Goal: Transaction & Acquisition: Download file/media

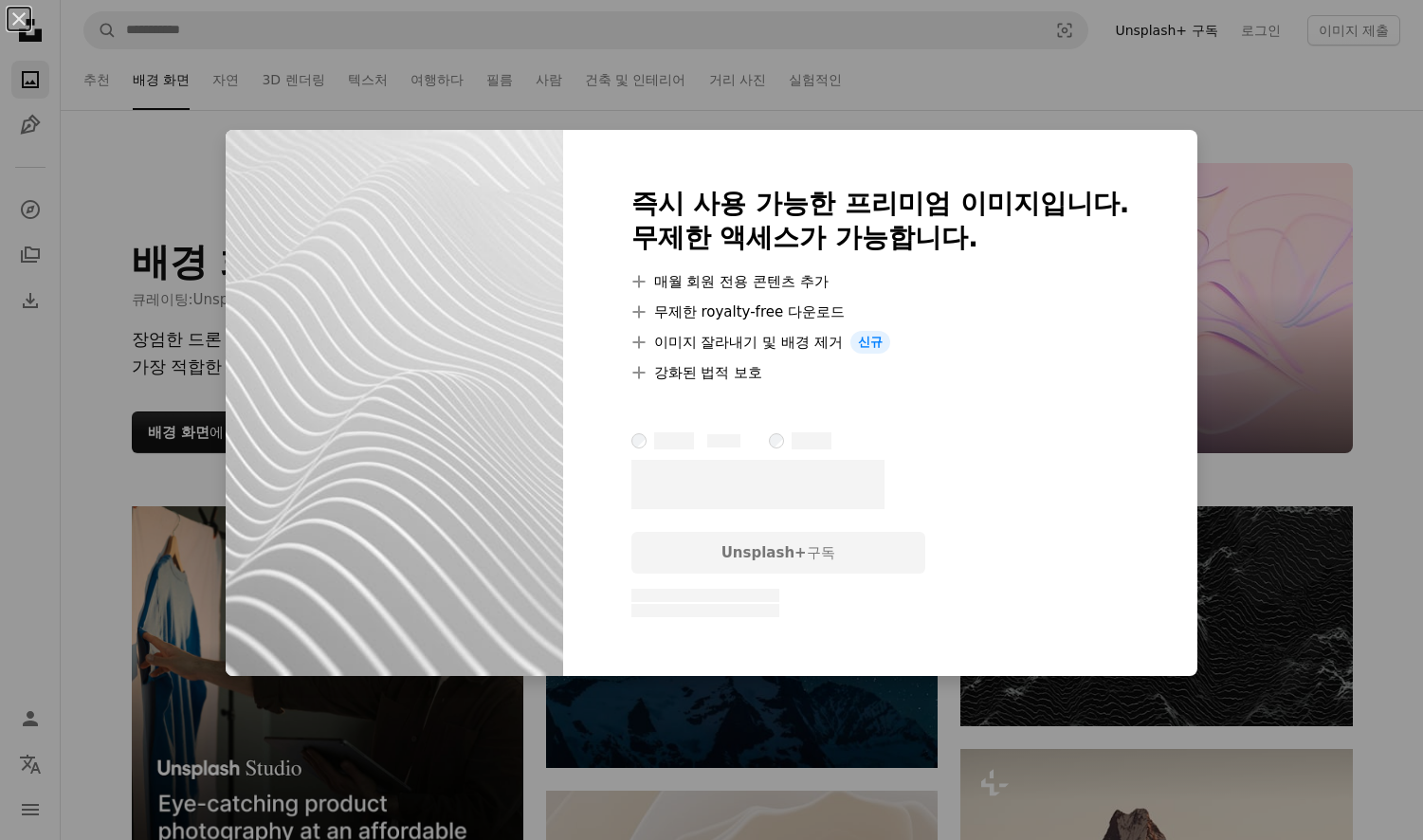
scroll to position [10049, 0]
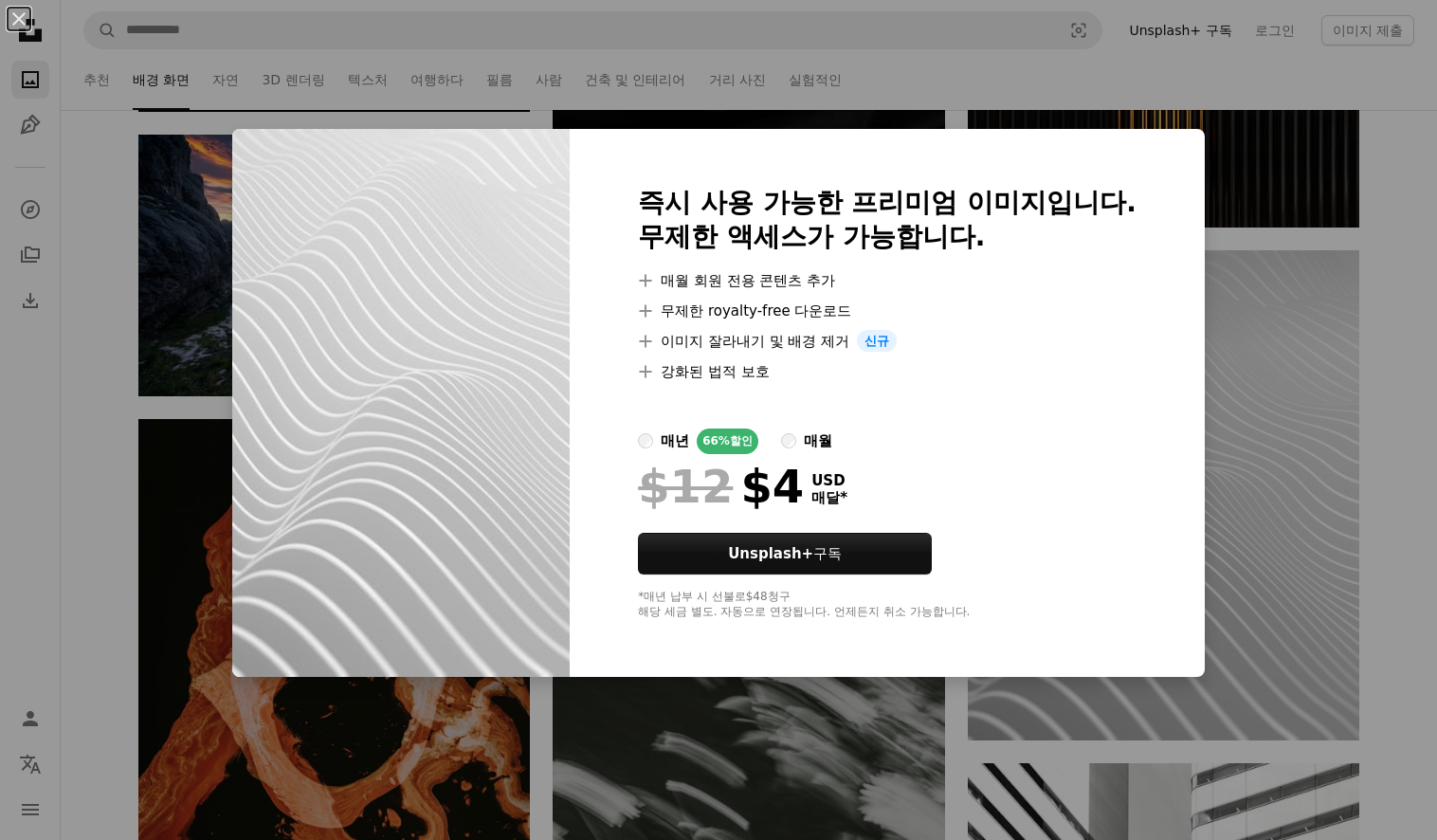
click at [149, 330] on div "An X shape 즉시 사용 가능한 프리미엄 이미지입니다. 무제한 액세스가 가능합니다. A plus sign 매월 회원 전용 콘텐츠 추가 A…" at bounding box center [718, 420] width 1437 height 840
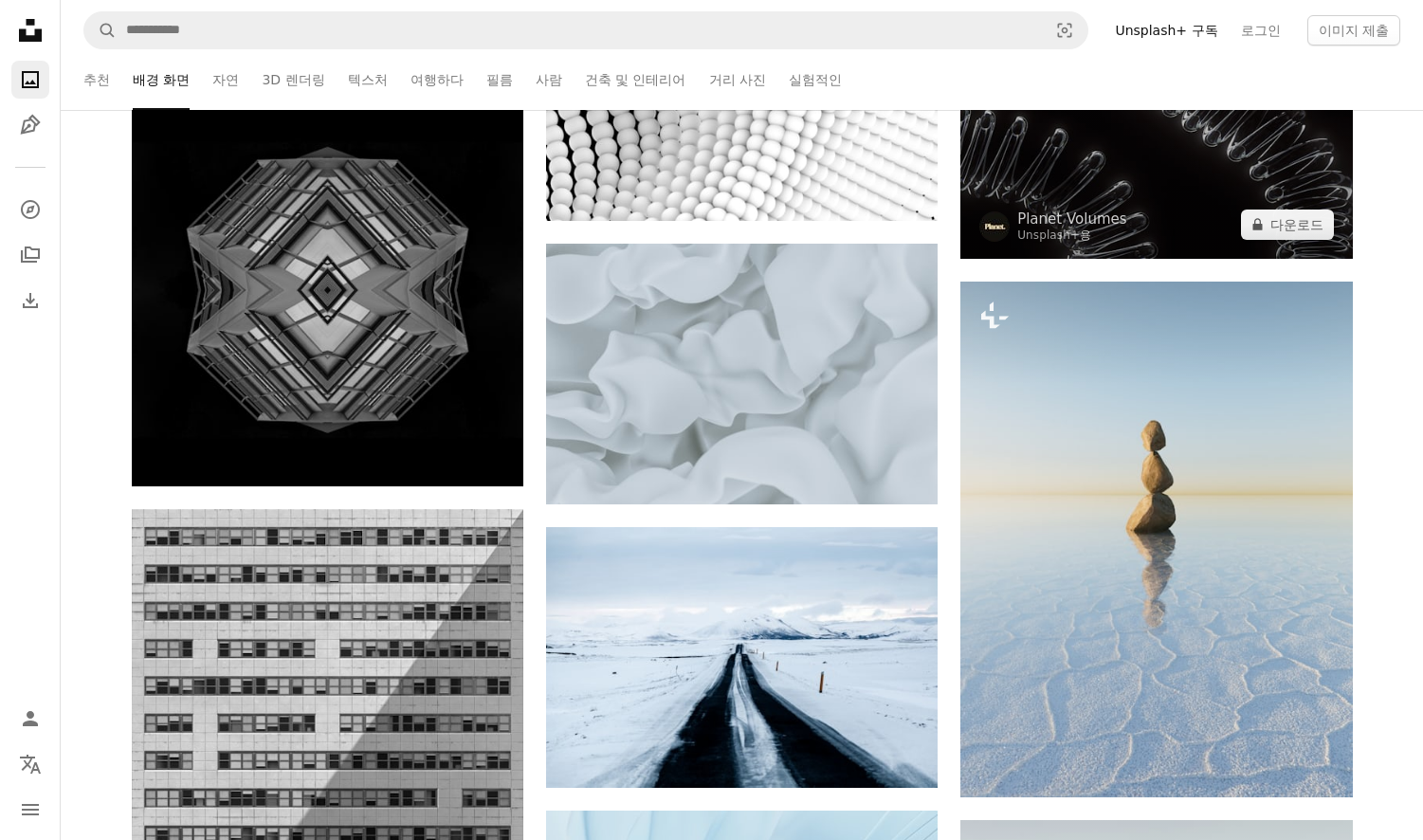
scroll to position [23890, 0]
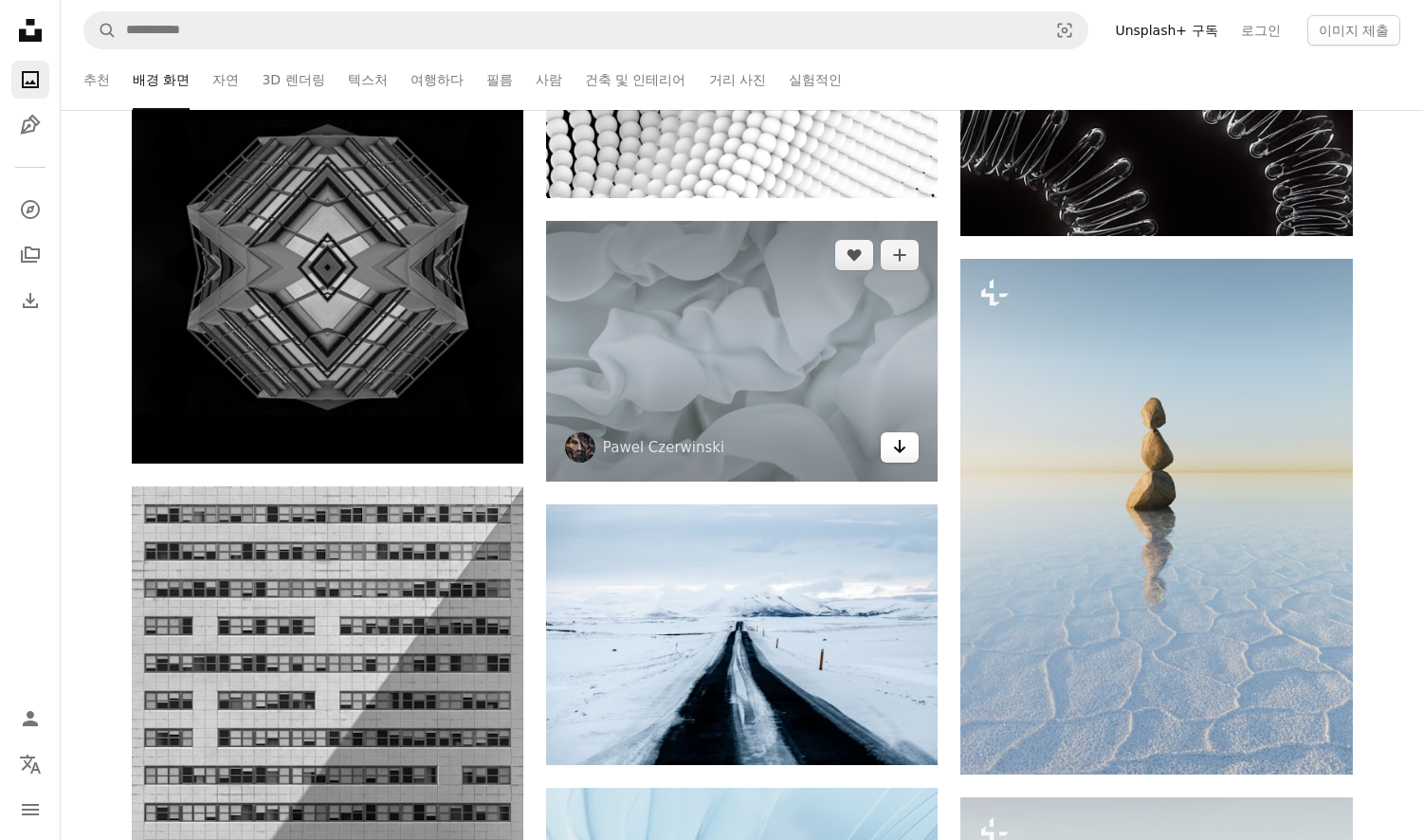
click at [901, 441] on icon "Arrow pointing down" at bounding box center [899, 446] width 15 height 23
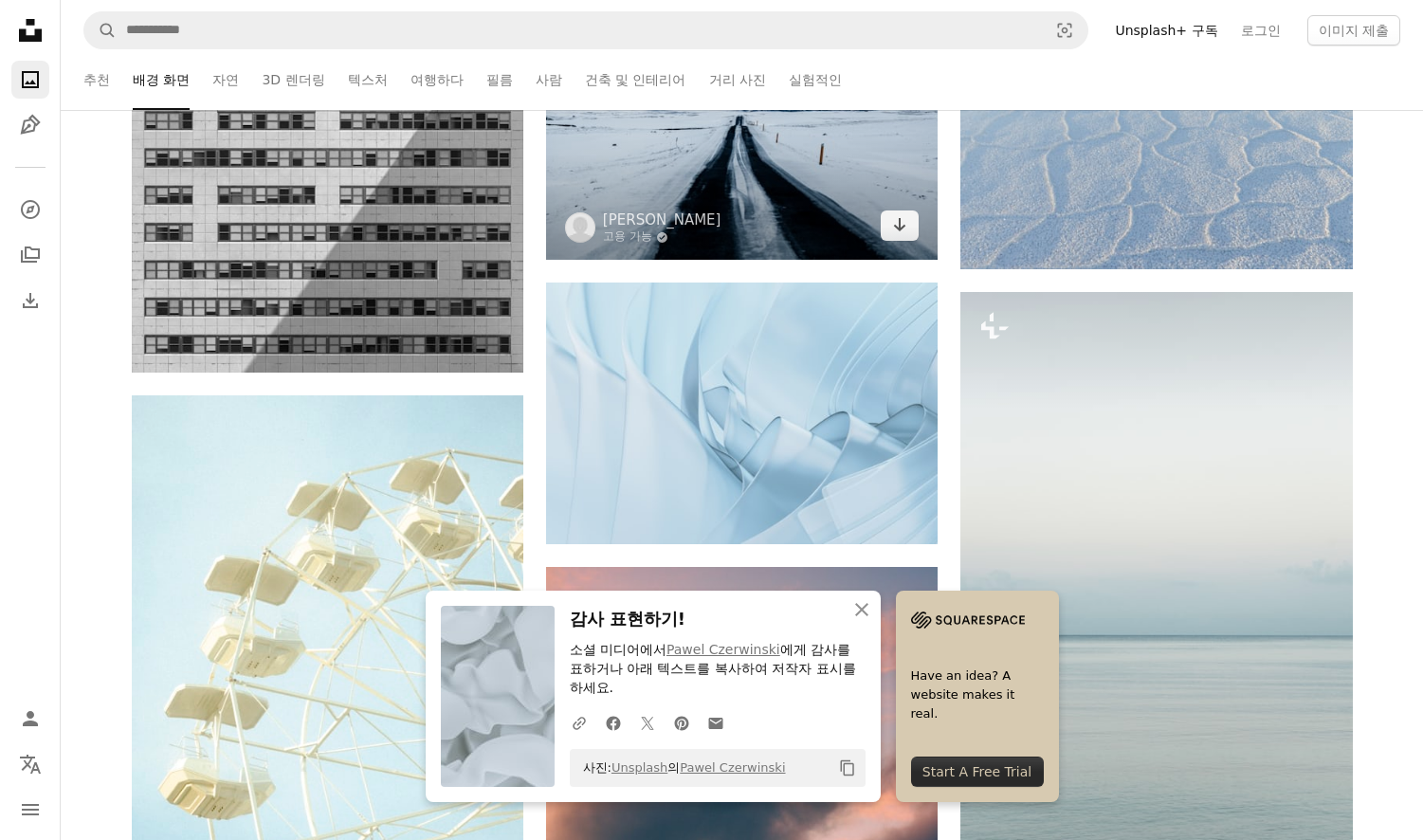
scroll to position [24458, 0]
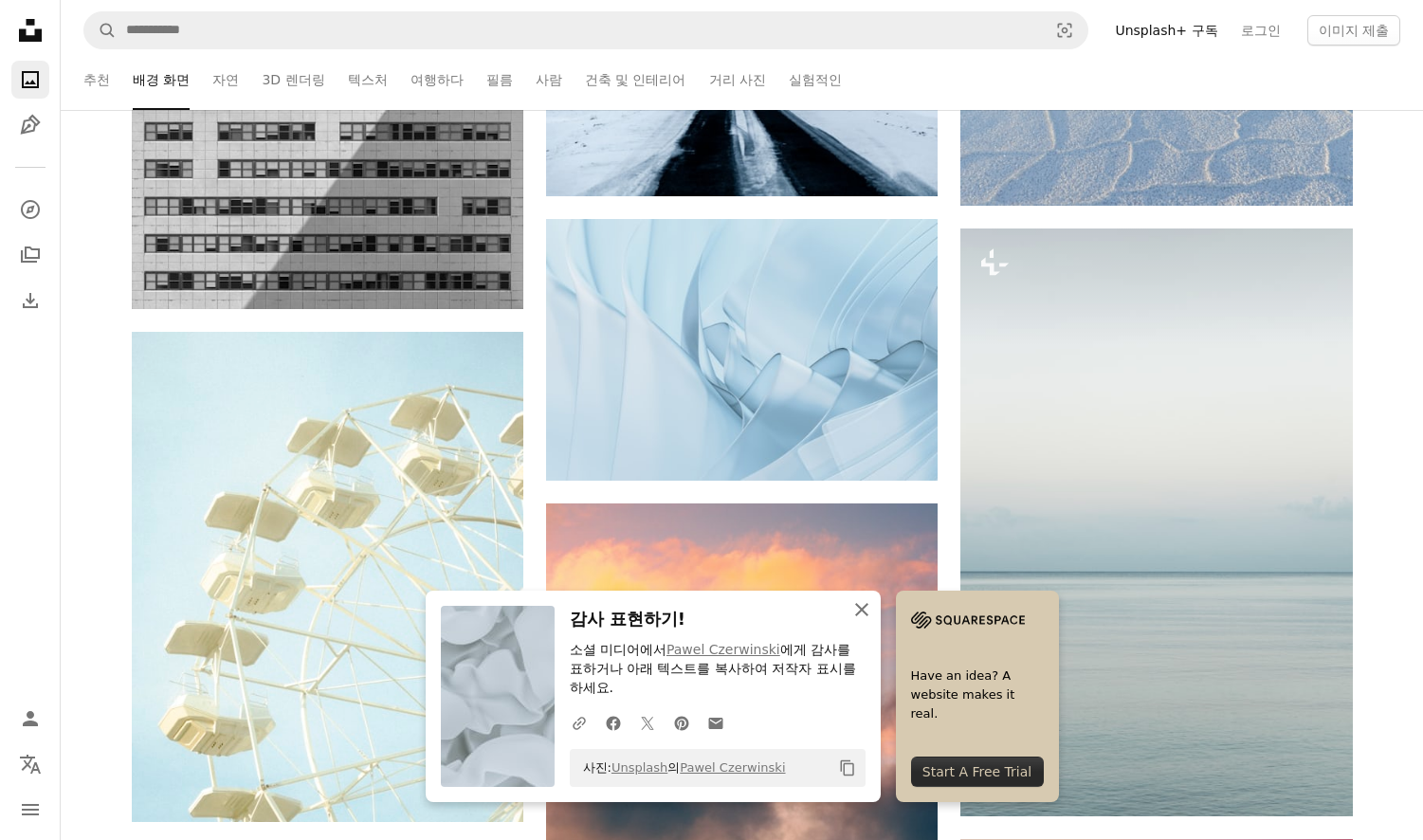
click at [865, 607] on icon "button" at bounding box center [861, 609] width 13 height 13
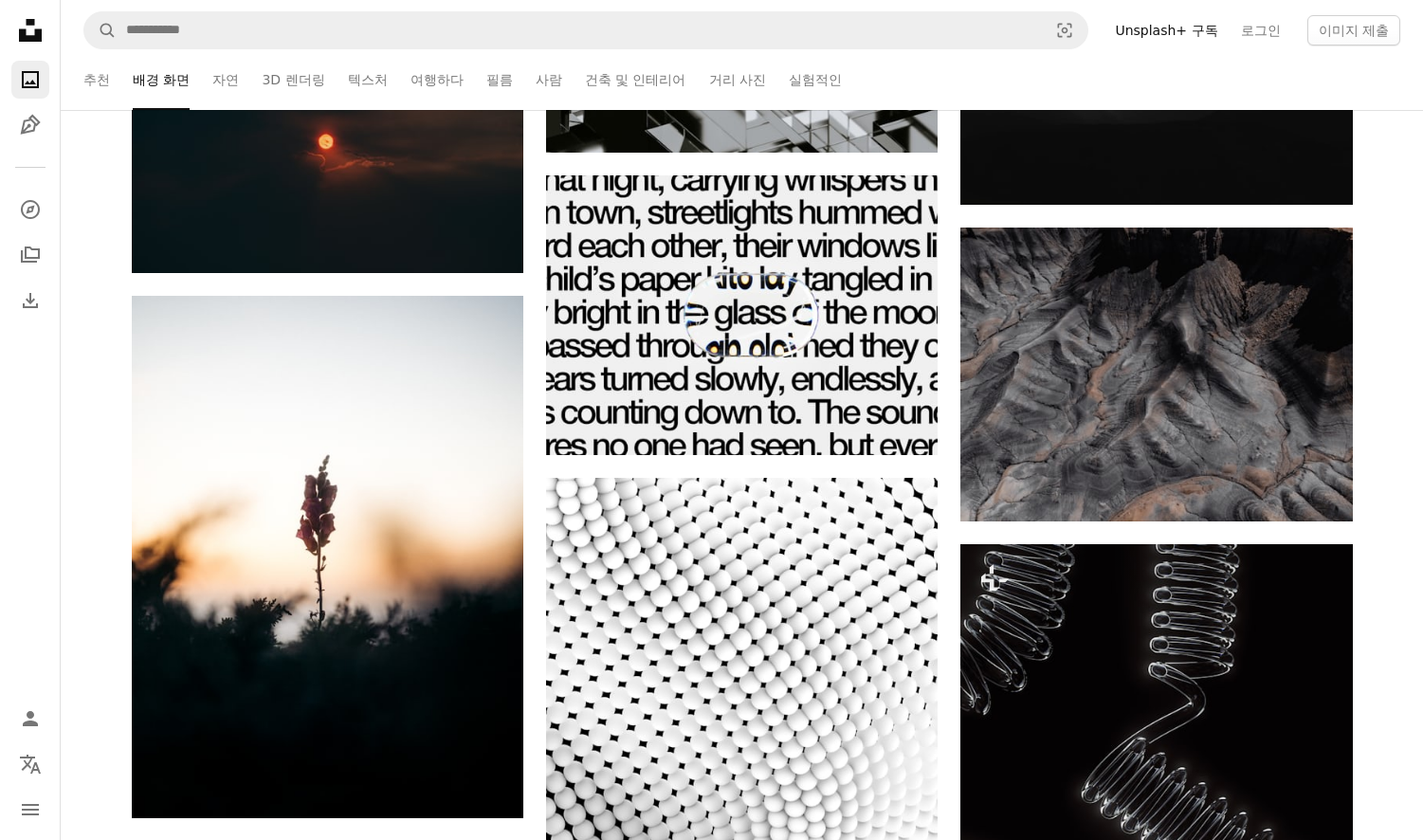
scroll to position [23131, 0]
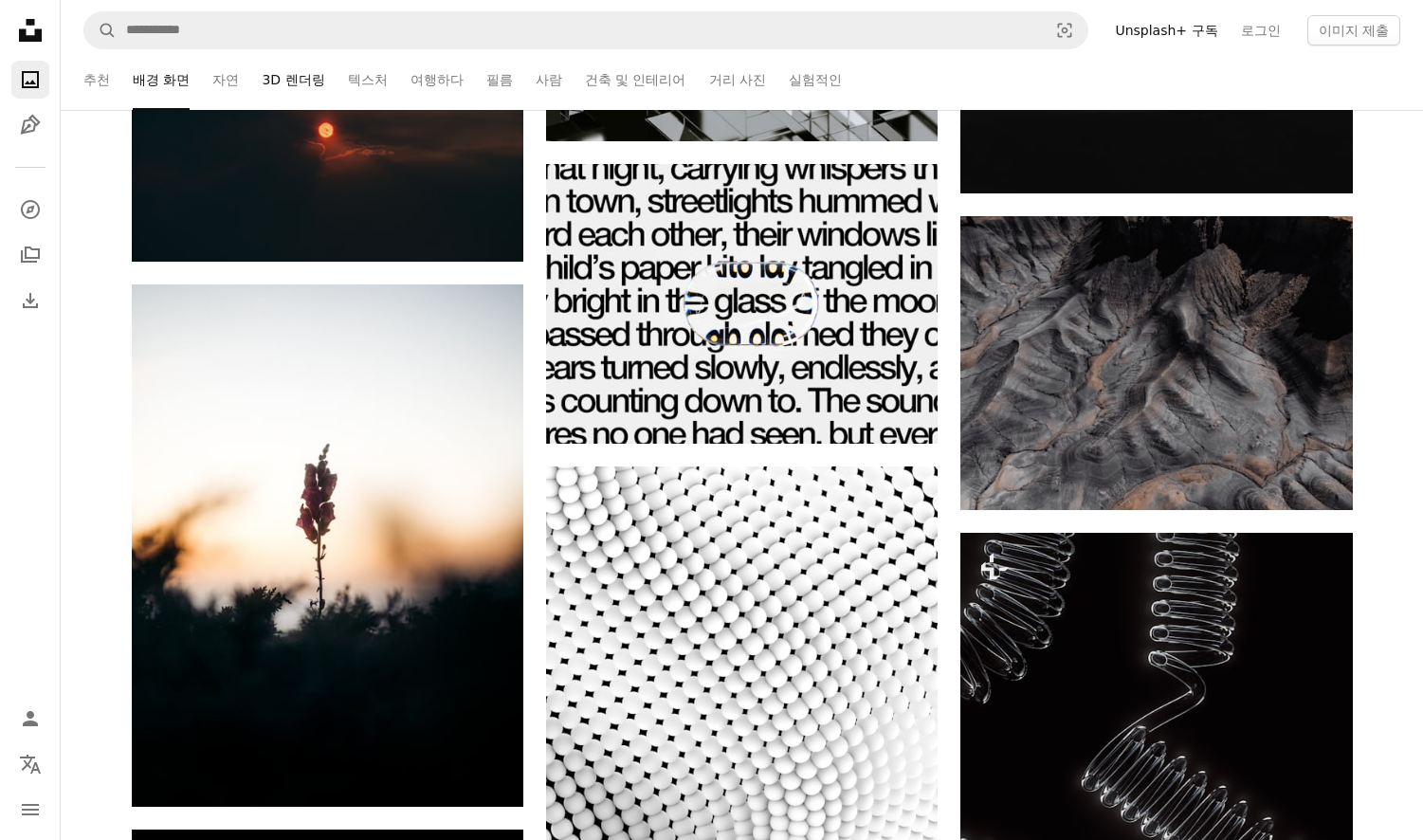
click at [279, 80] on link "3D 렌더링" at bounding box center [293, 79] width 62 height 60
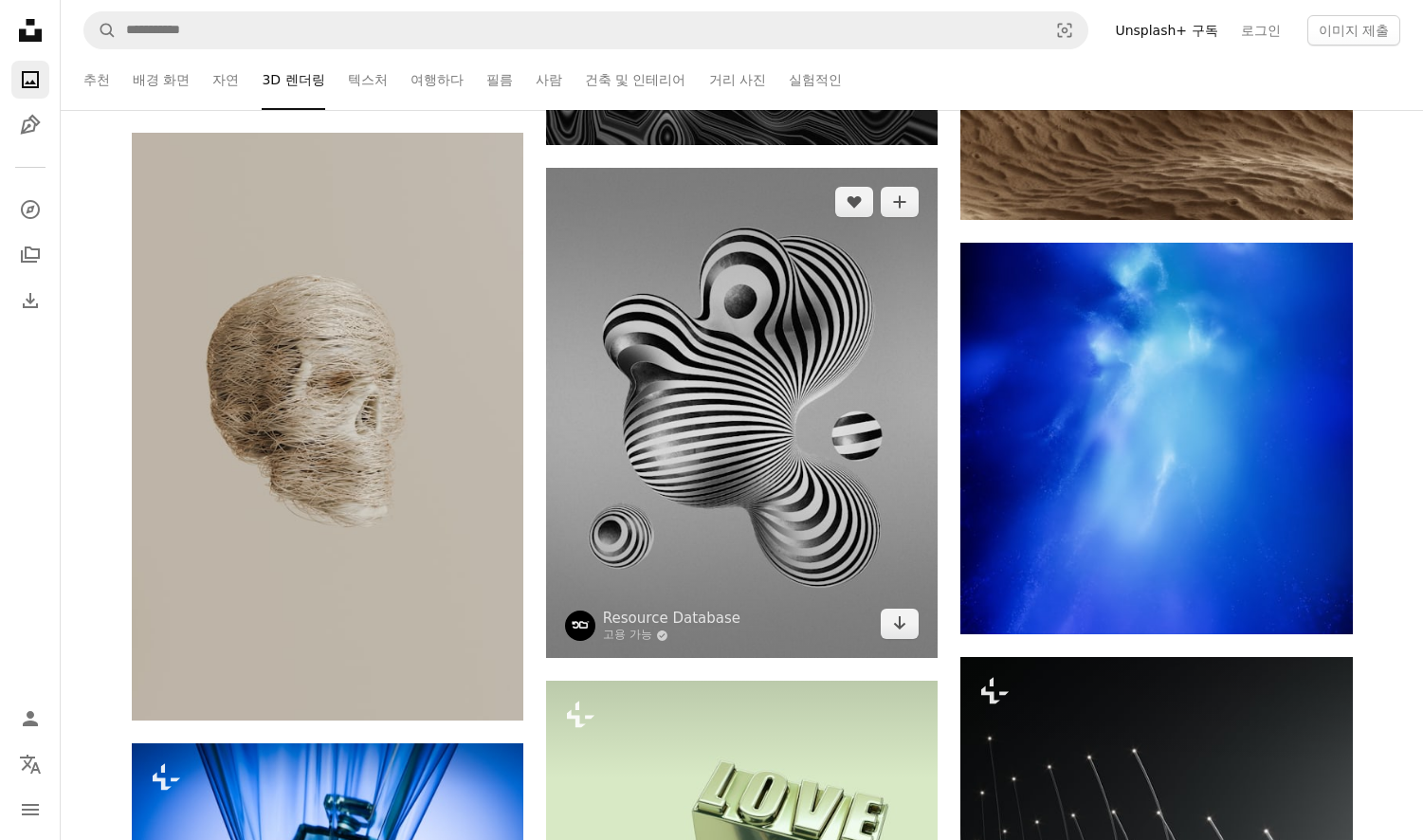
scroll to position [10618, 0]
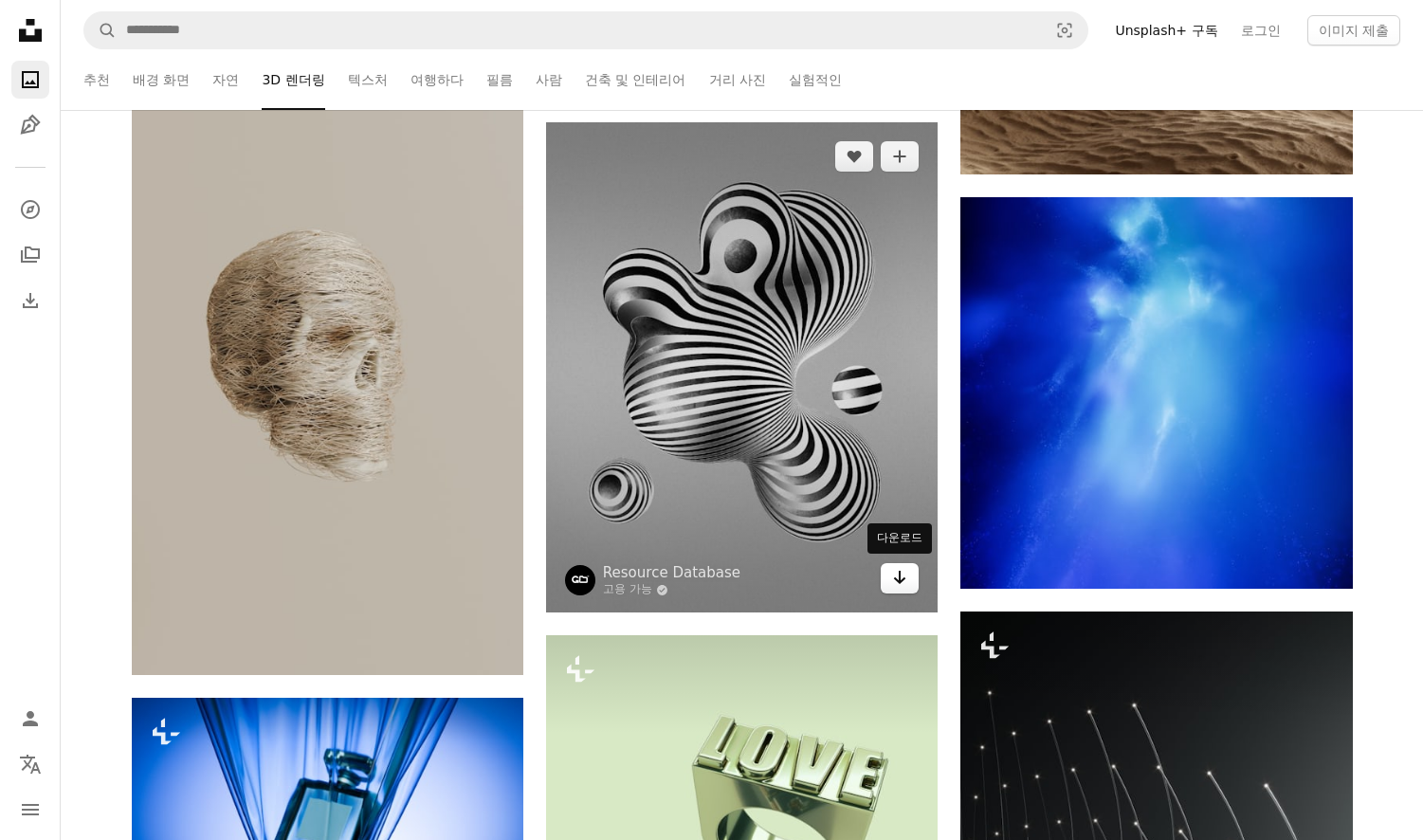
click at [904, 580] on icon "Arrow pointing down" at bounding box center [899, 577] width 15 height 23
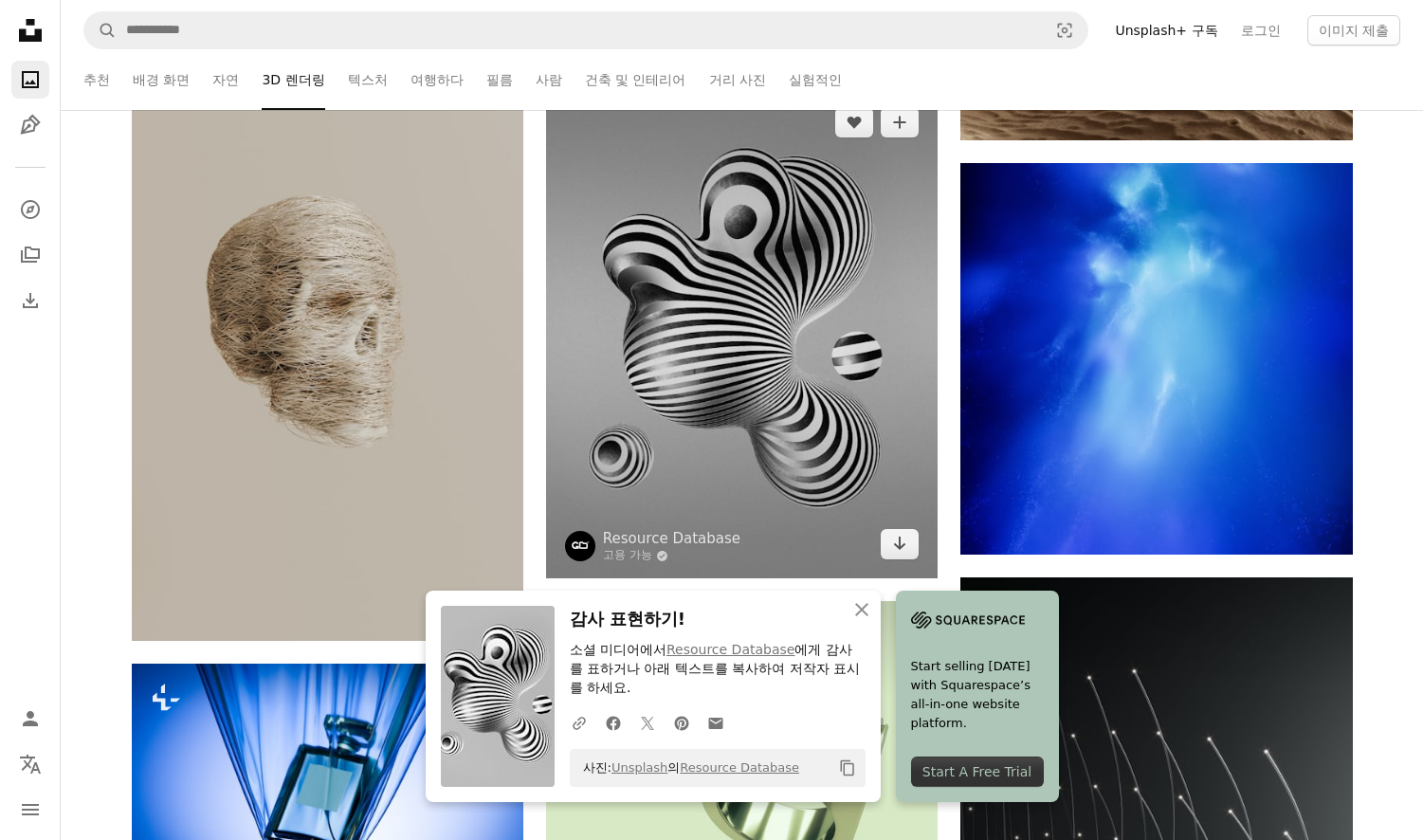
scroll to position [11187, 0]
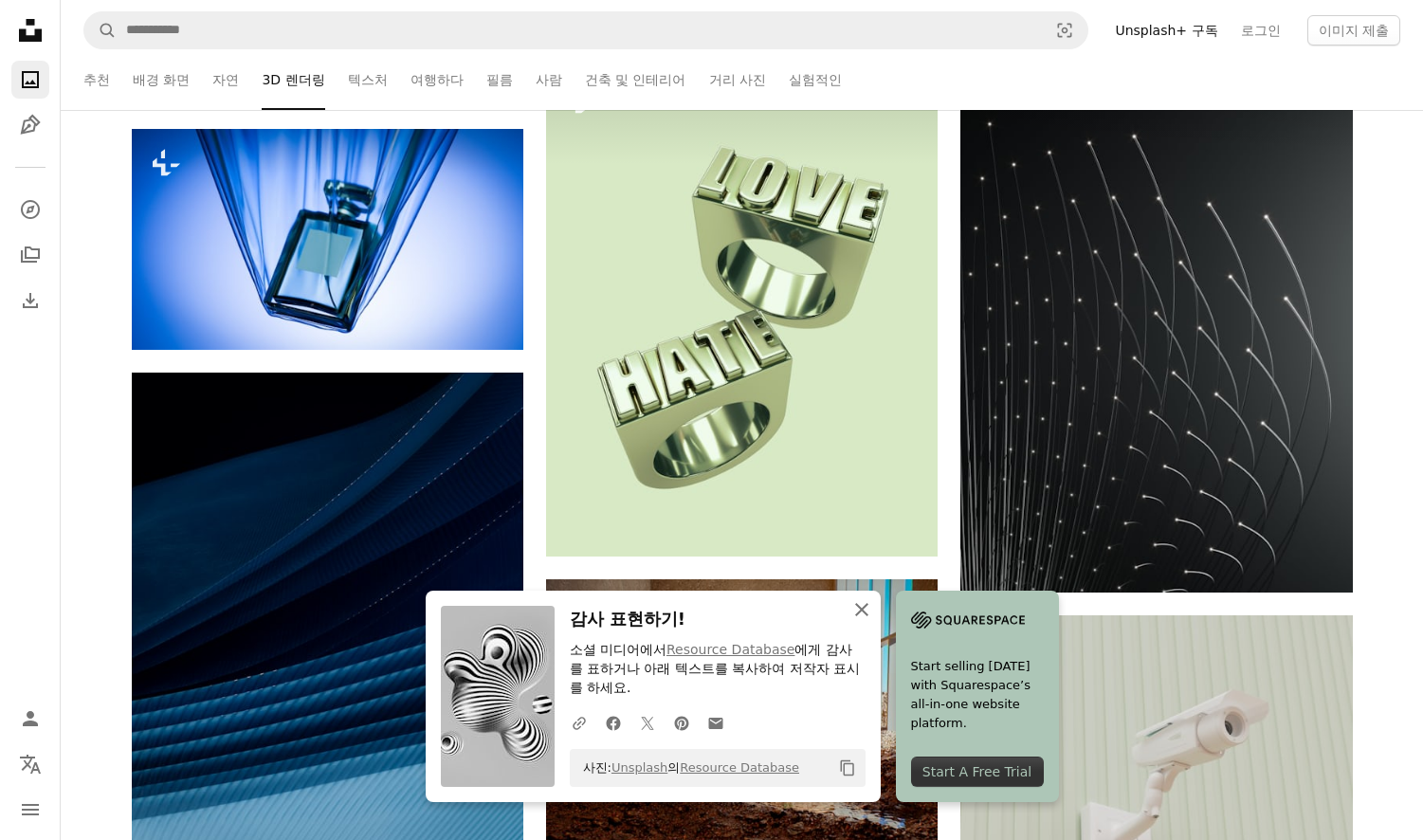
click at [862, 609] on icon "button" at bounding box center [861, 609] width 13 height 13
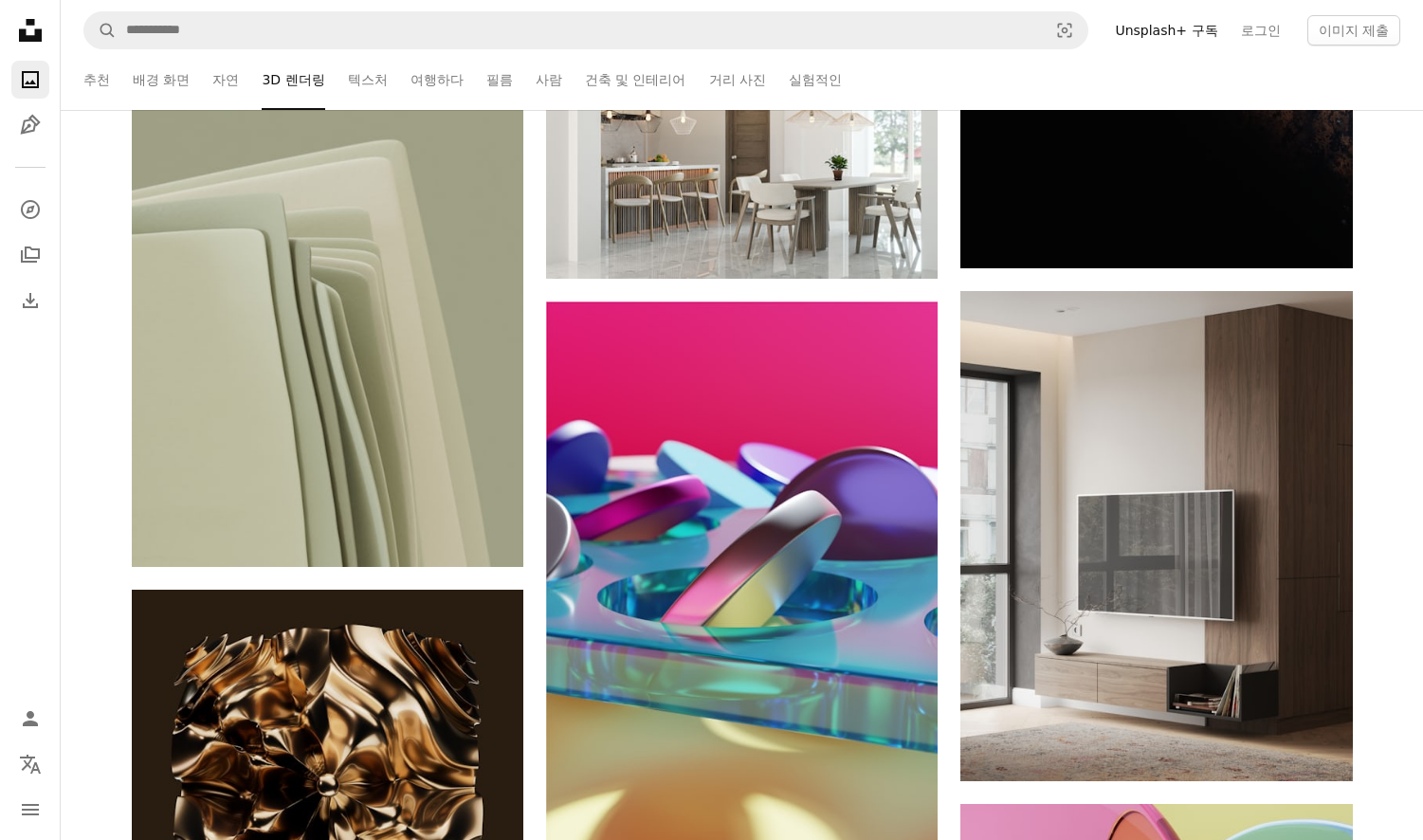
scroll to position [12703, 0]
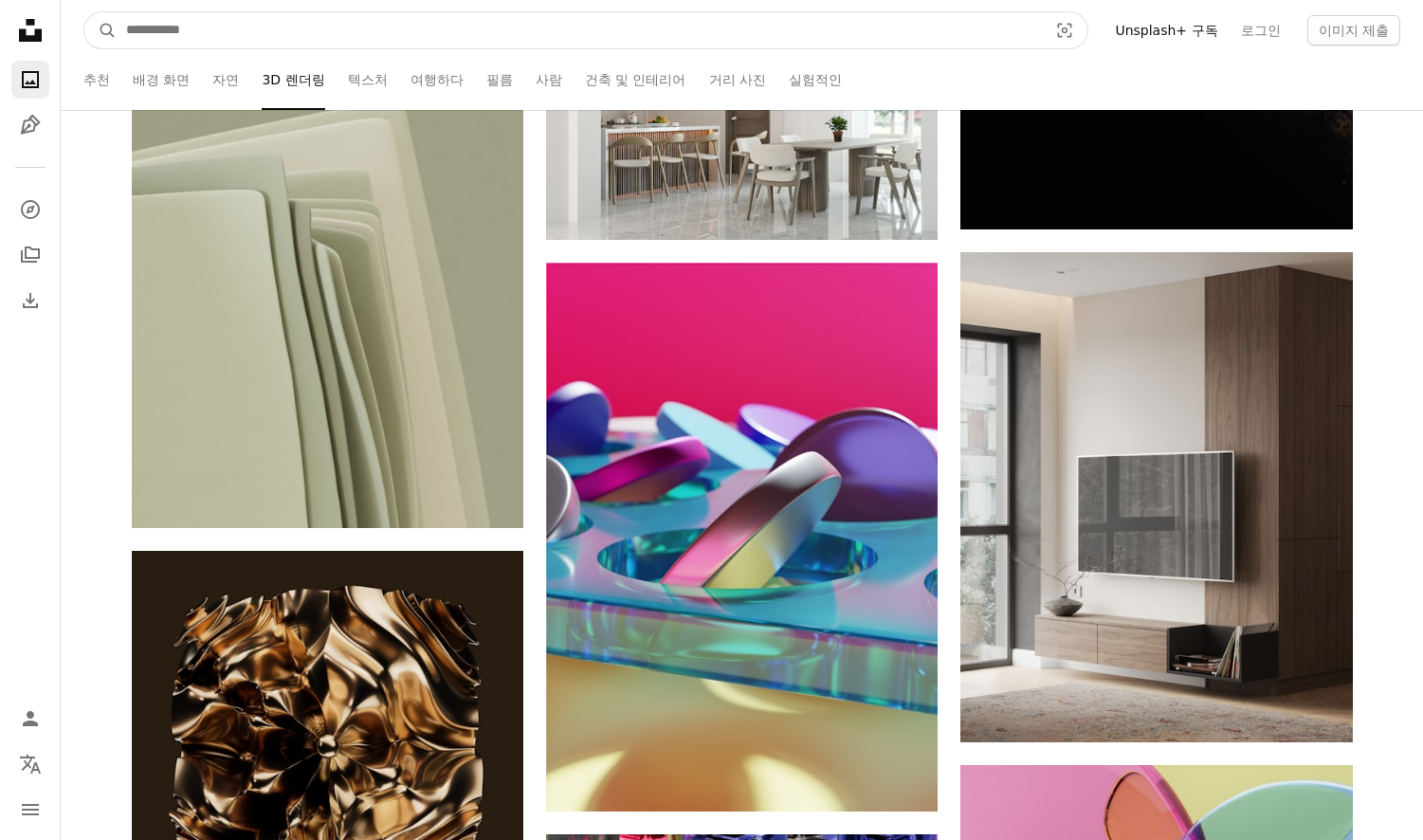
click at [234, 26] on input "사이트 전체에서 이미지 찾기" at bounding box center [579, 30] width 925 height 36
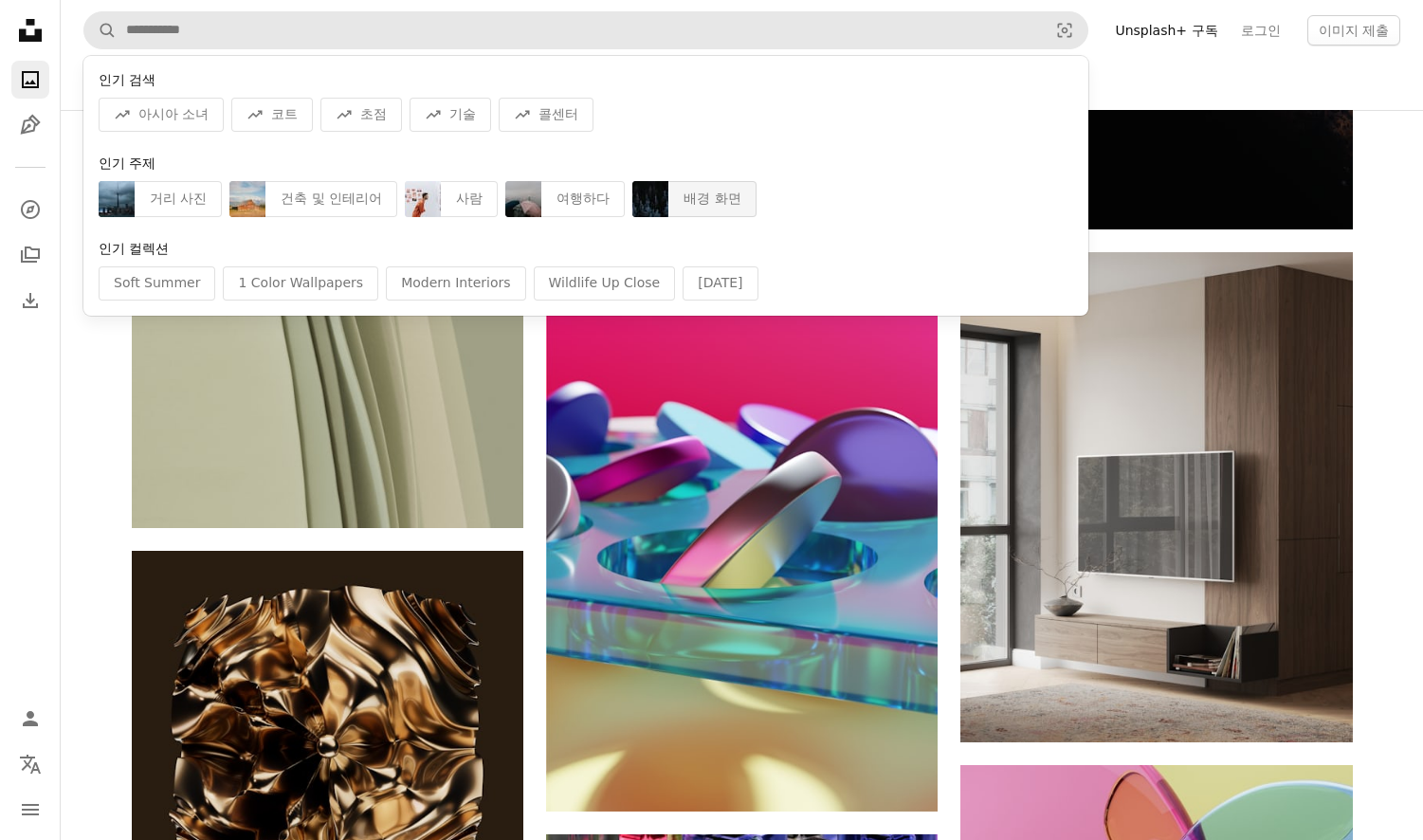
click at [684, 193] on div "배경 화면" at bounding box center [712, 199] width 87 height 36
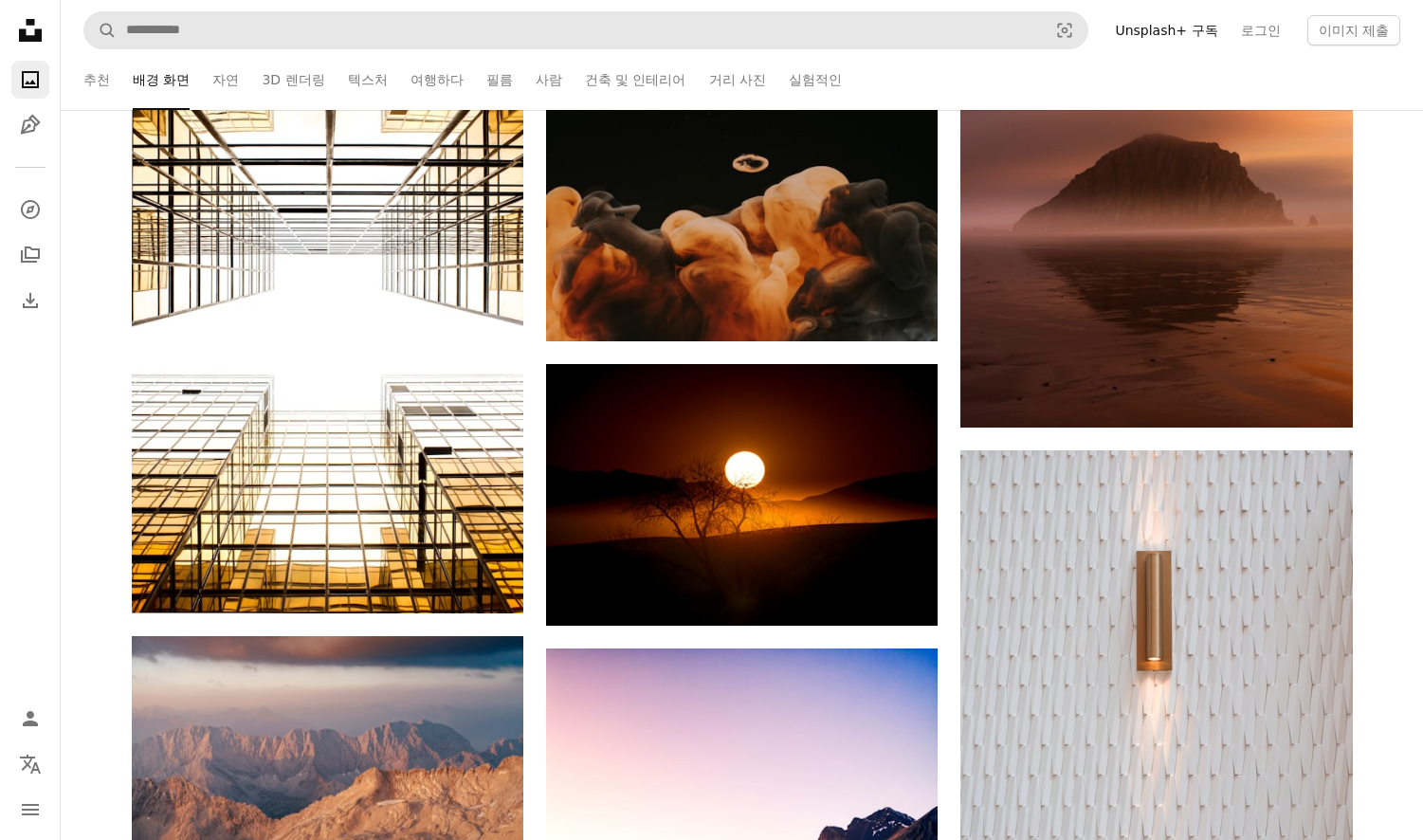
scroll to position [7584, 0]
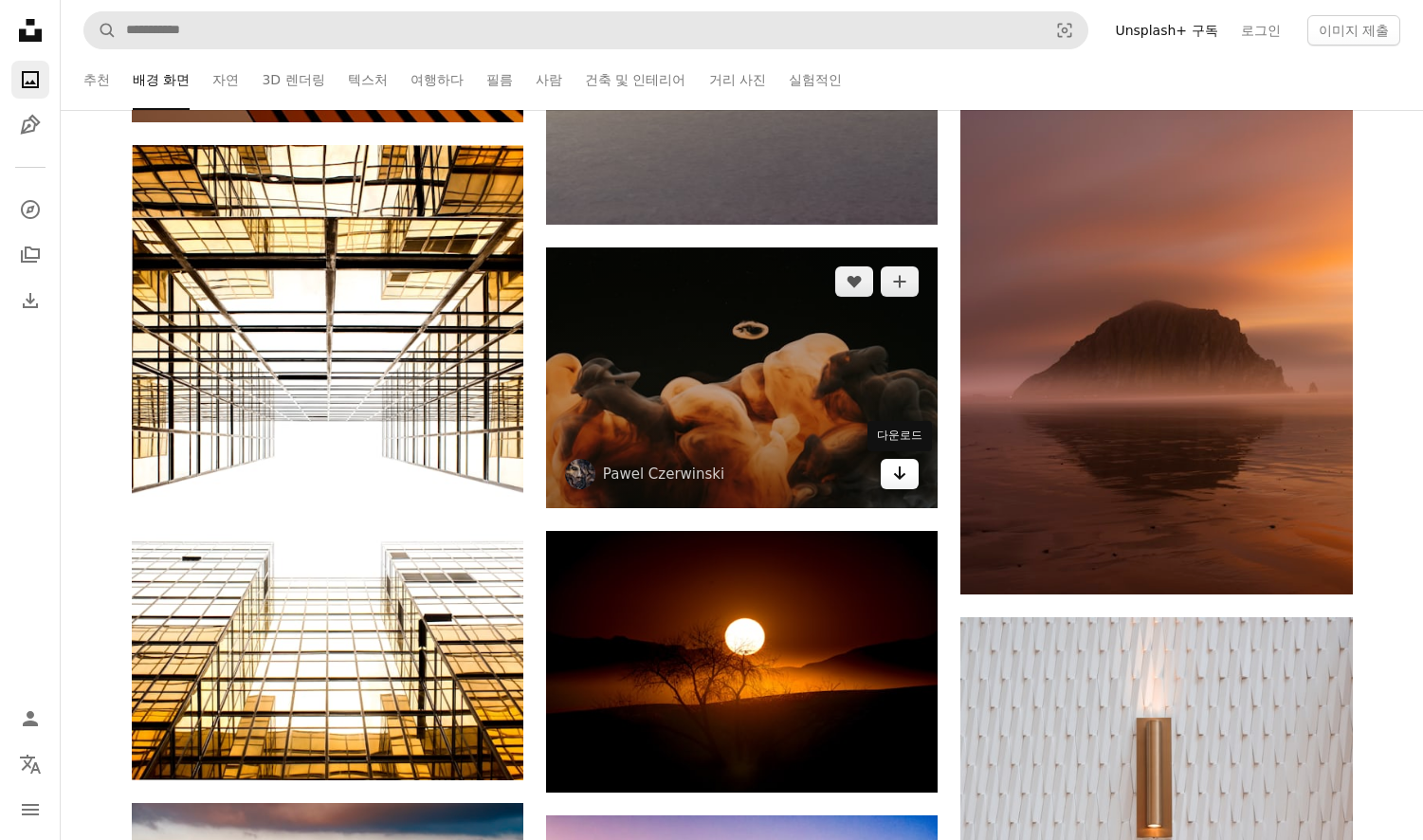
click at [891, 472] on link "Arrow pointing down" at bounding box center [899, 474] width 38 height 31
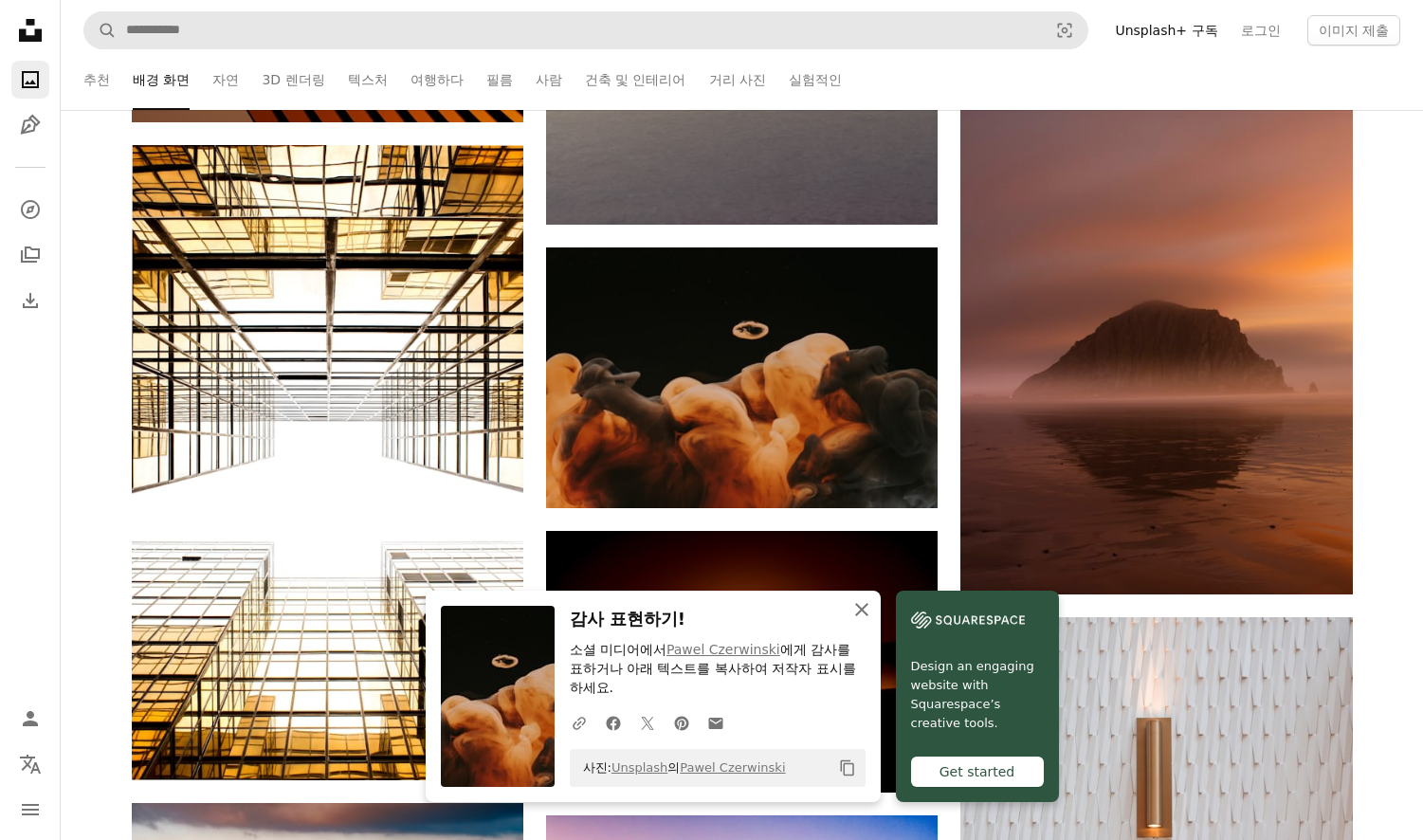
click at [862, 606] on icon "An X shape" at bounding box center [861, 609] width 23 height 23
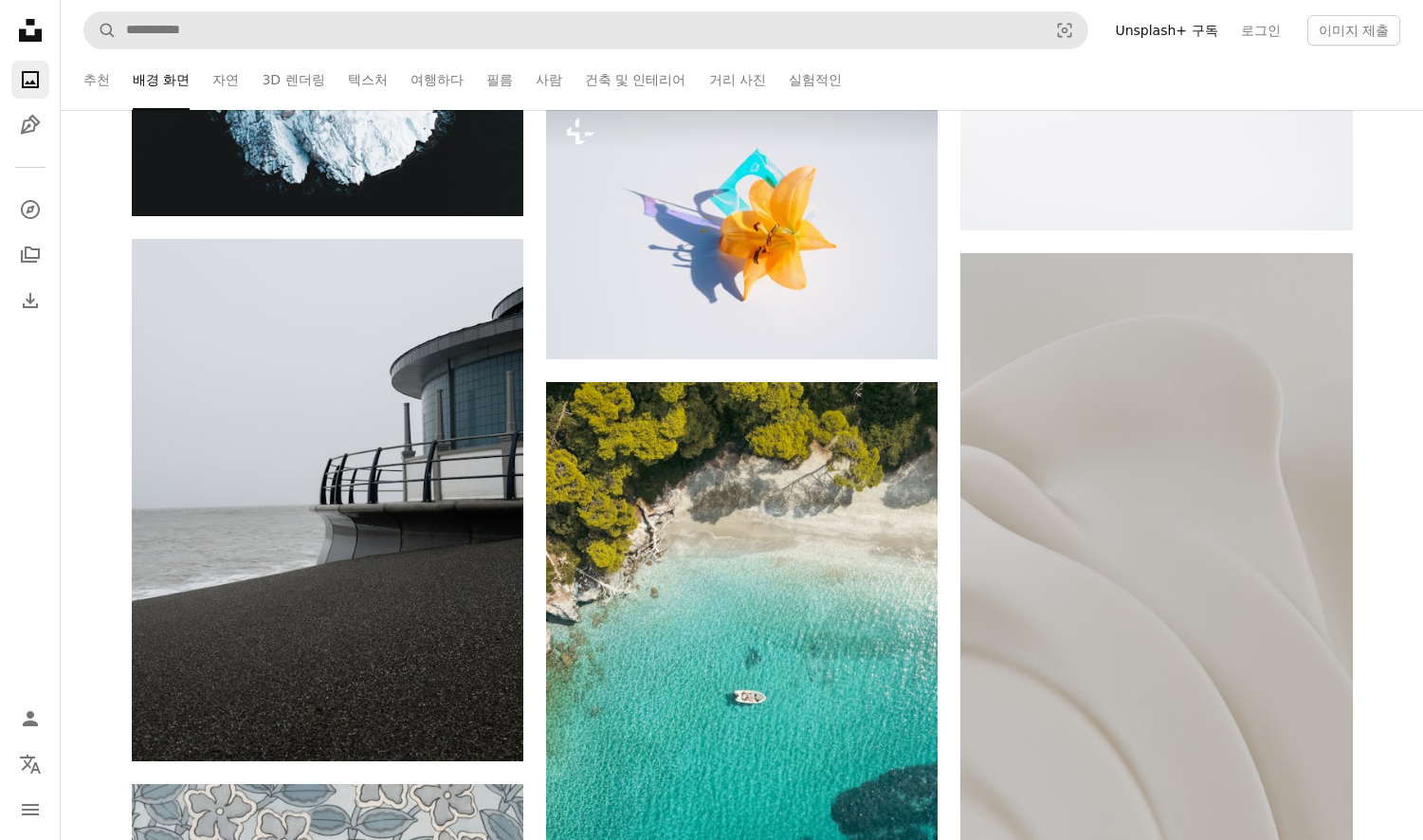
scroll to position [17253, 0]
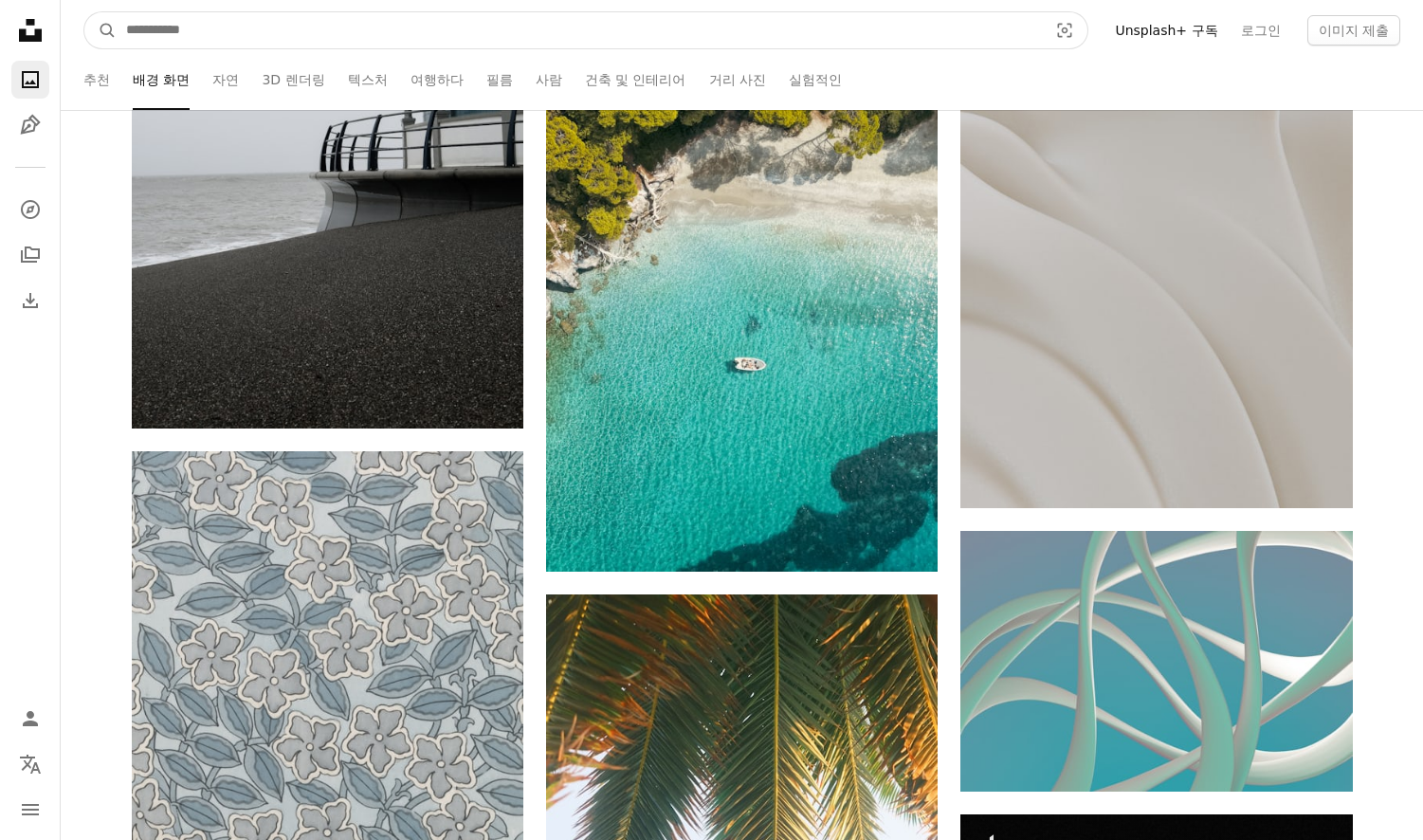
click at [175, 23] on input "사이트 전체에서 이미지 찾기" at bounding box center [579, 30] width 925 height 36
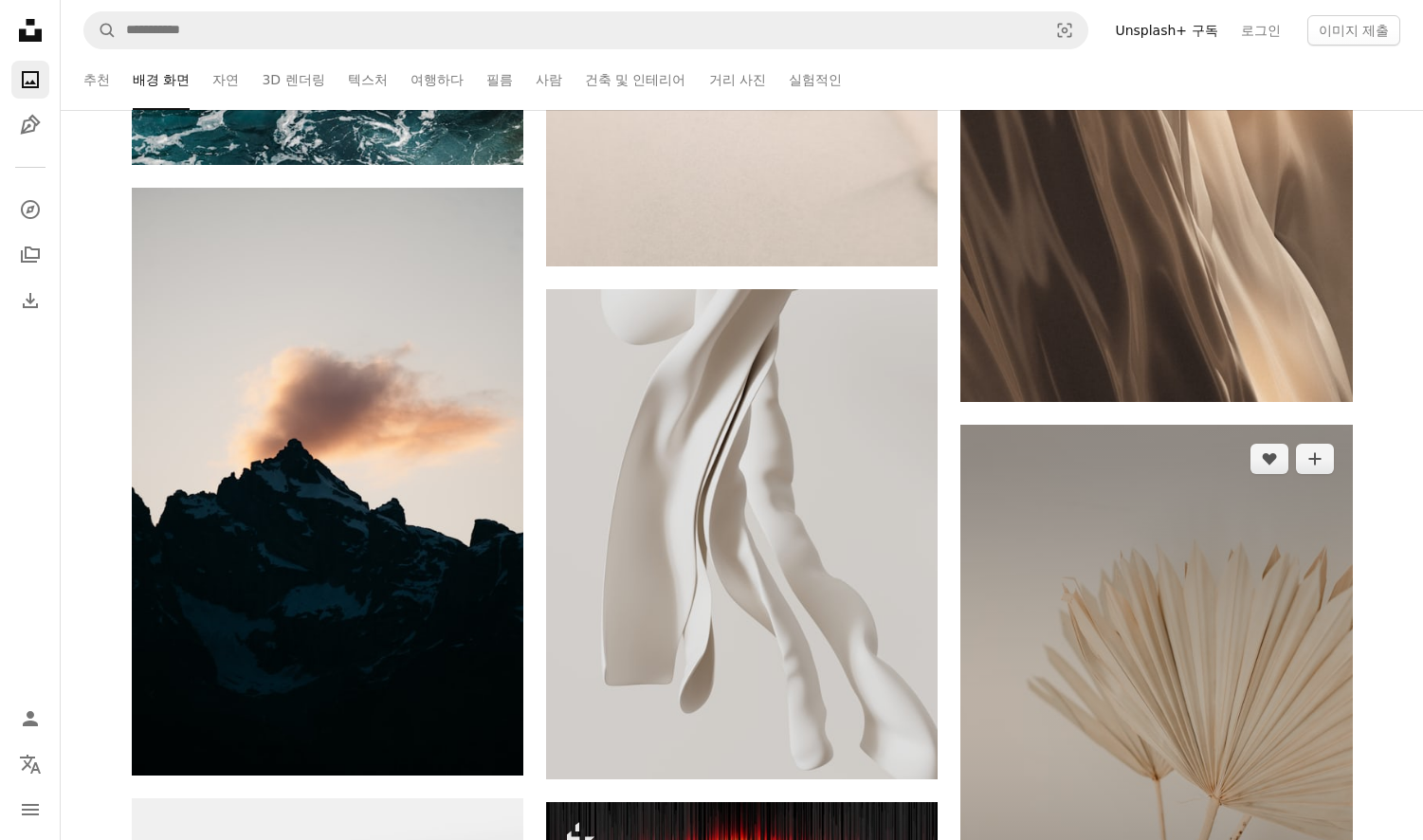
scroll to position [46641, 0]
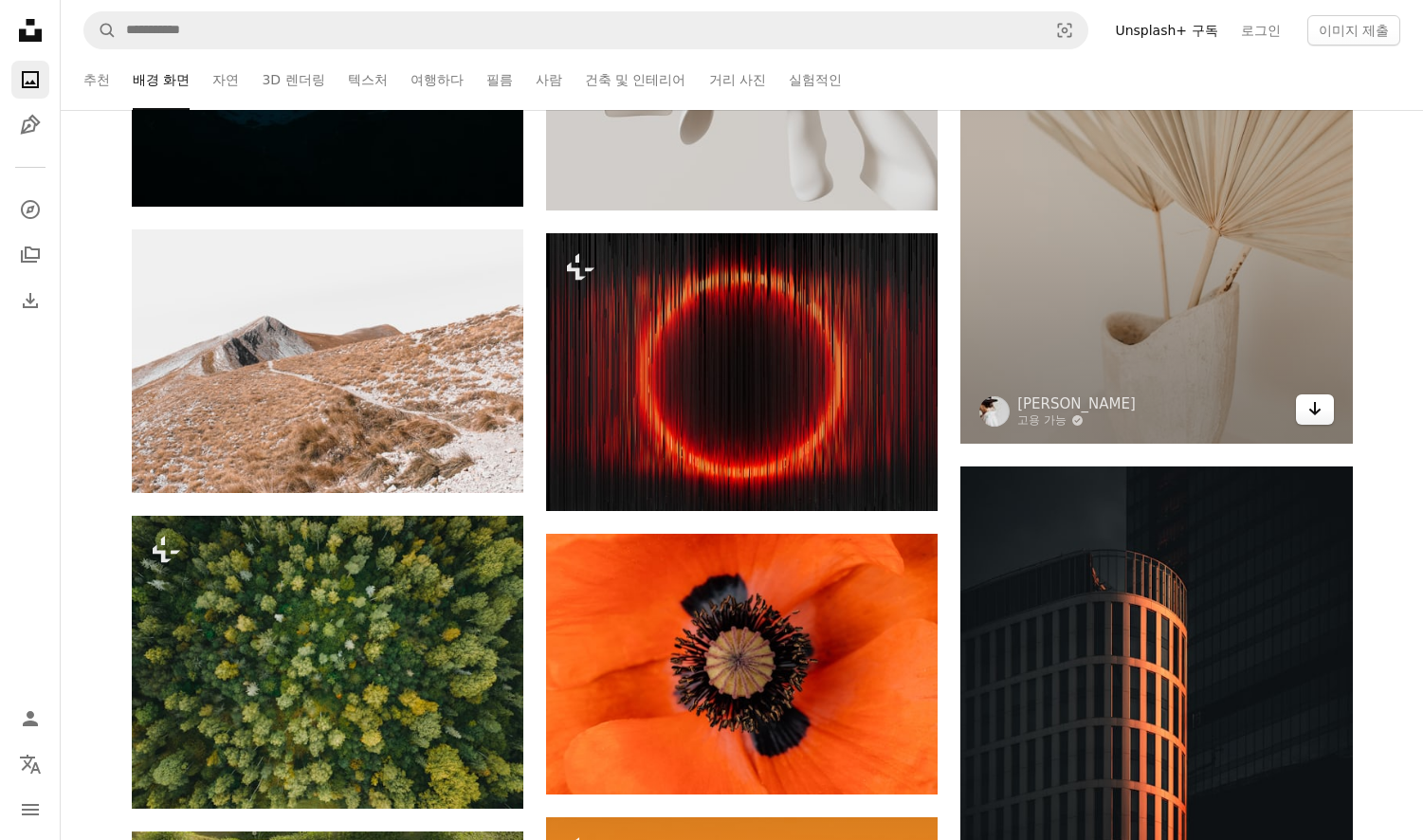
click at [1317, 416] on icon "Arrow pointing down" at bounding box center [1314, 409] width 15 height 23
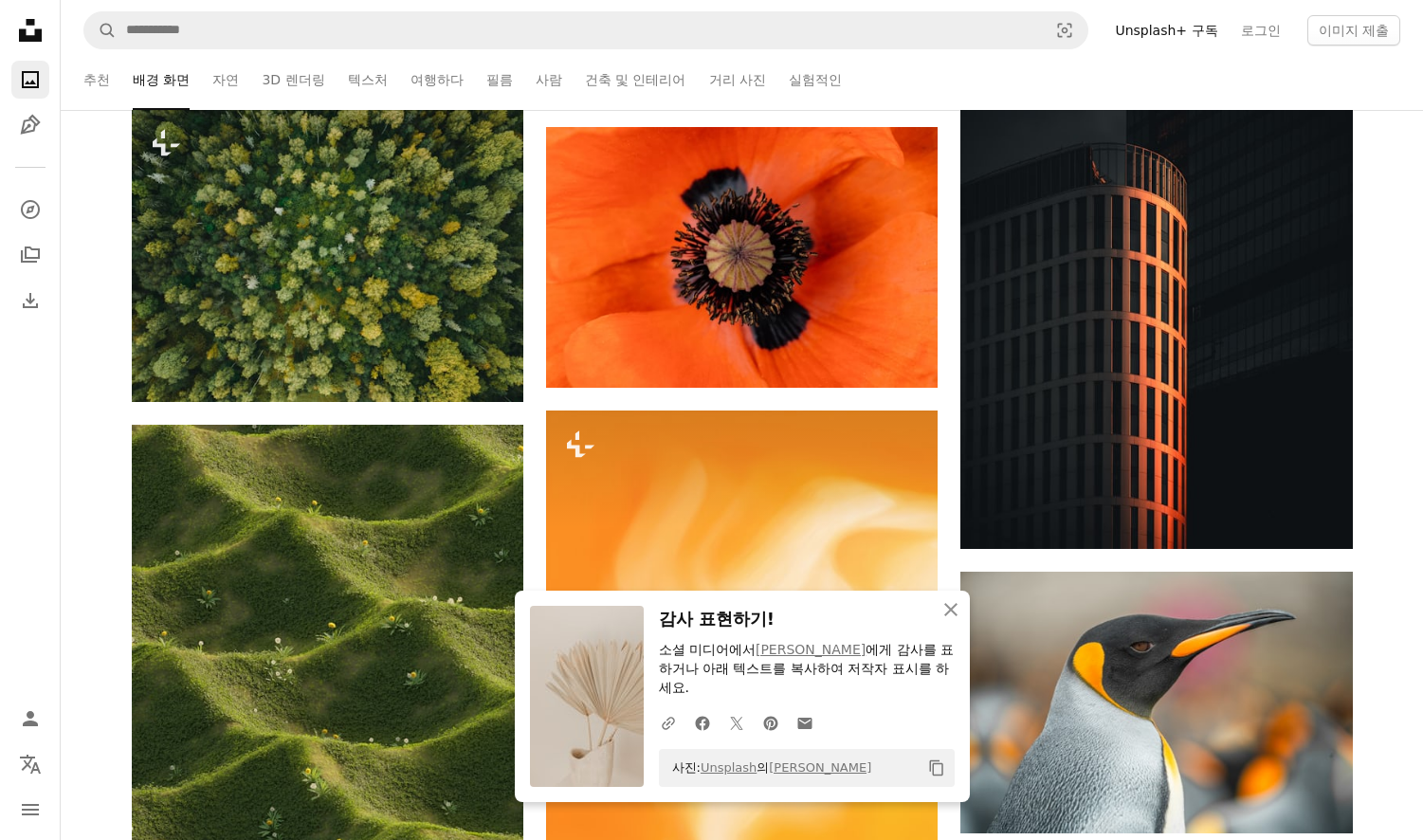
scroll to position [47400, 0]
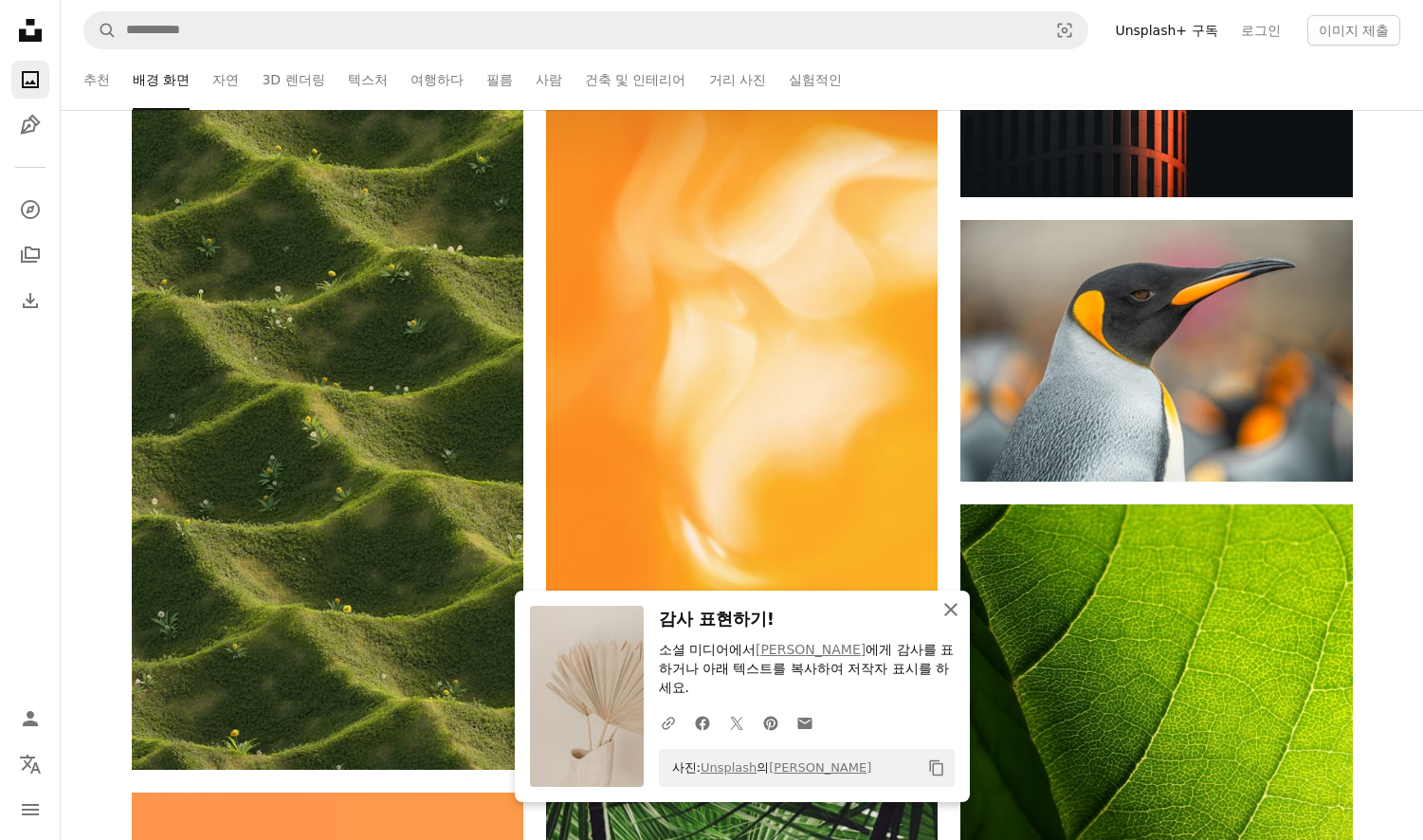
click at [950, 621] on icon "An X shape" at bounding box center [950, 609] width 23 height 23
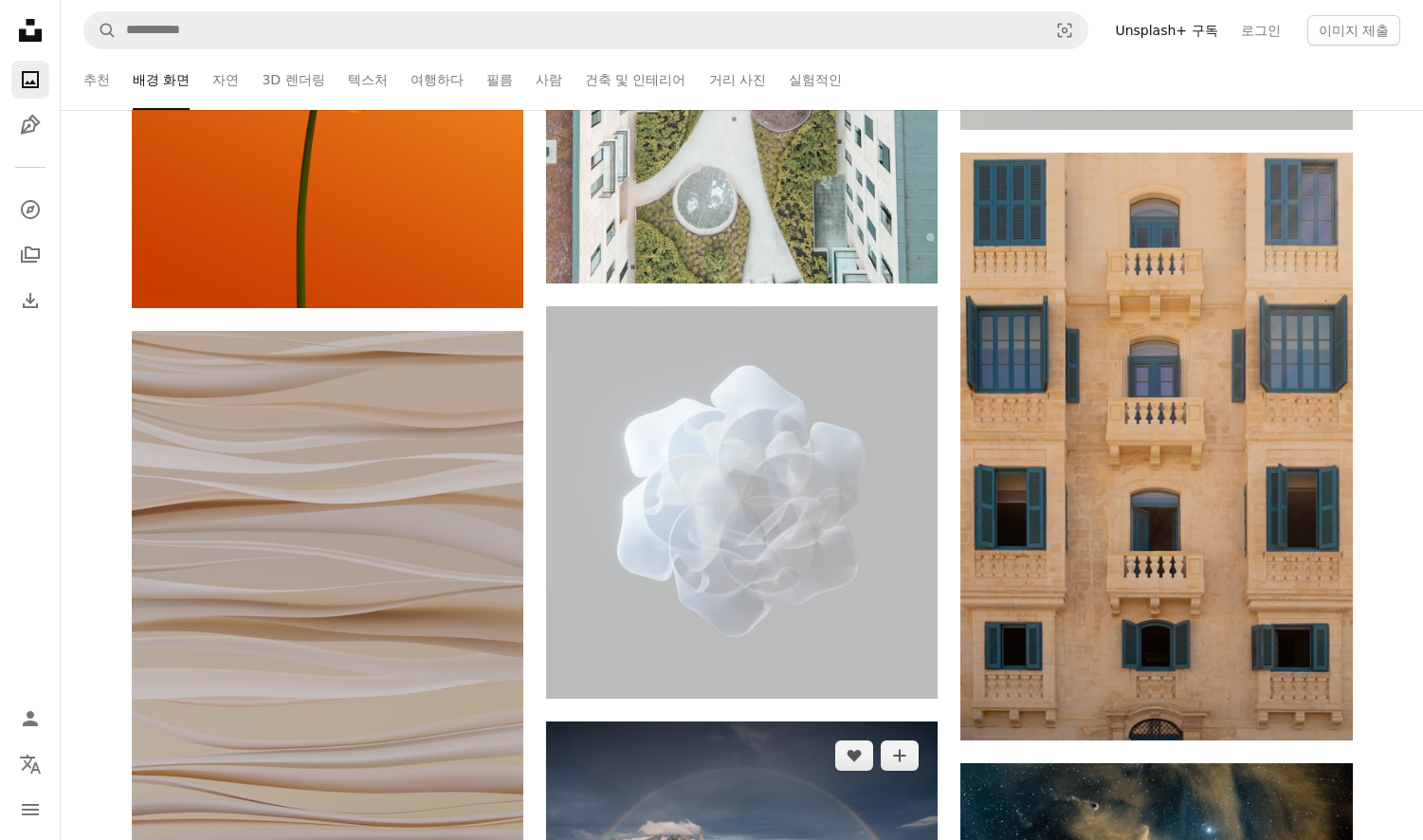
scroll to position [49107, 0]
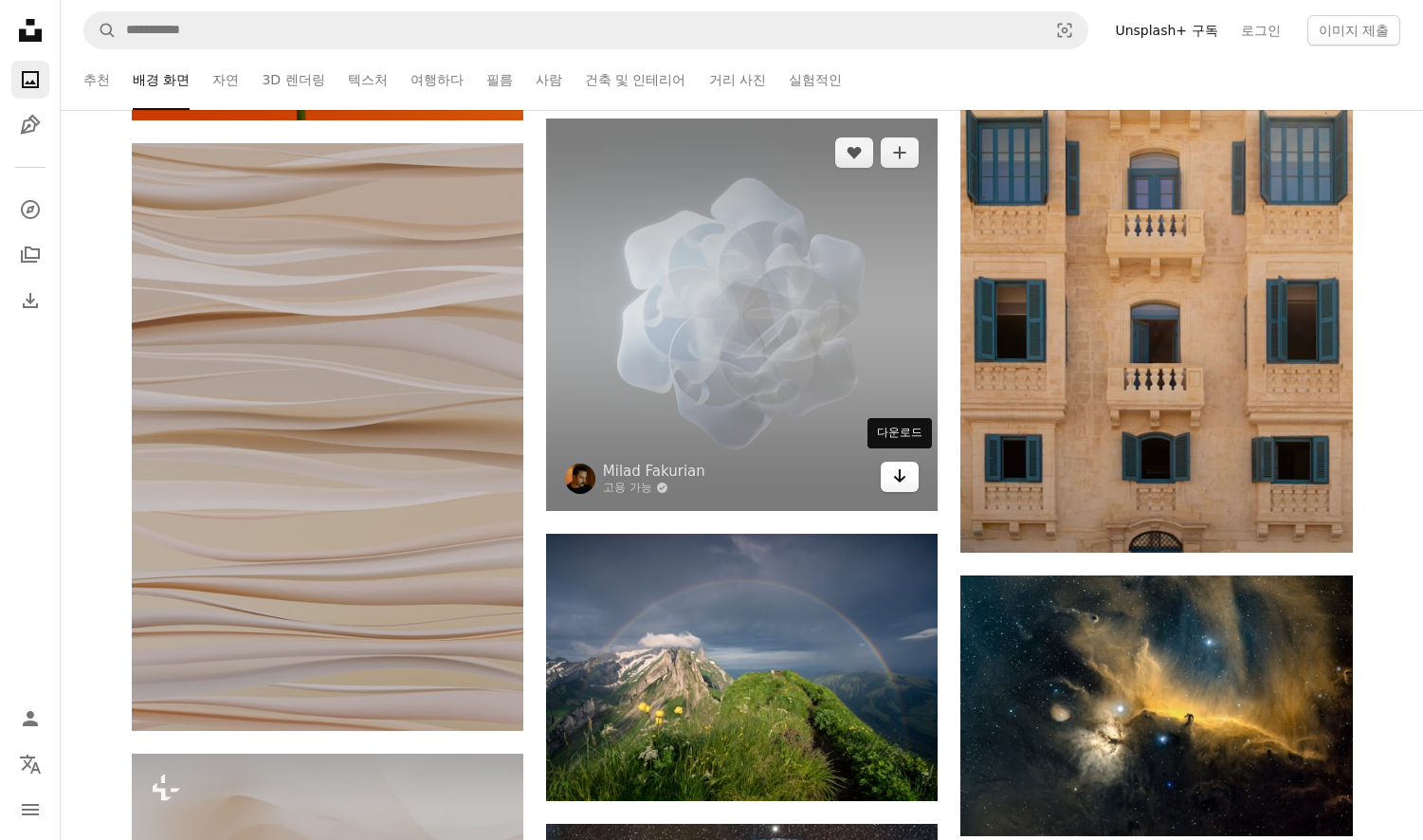
click at [900, 480] on icon "Arrow pointing down" at bounding box center [899, 475] width 15 height 23
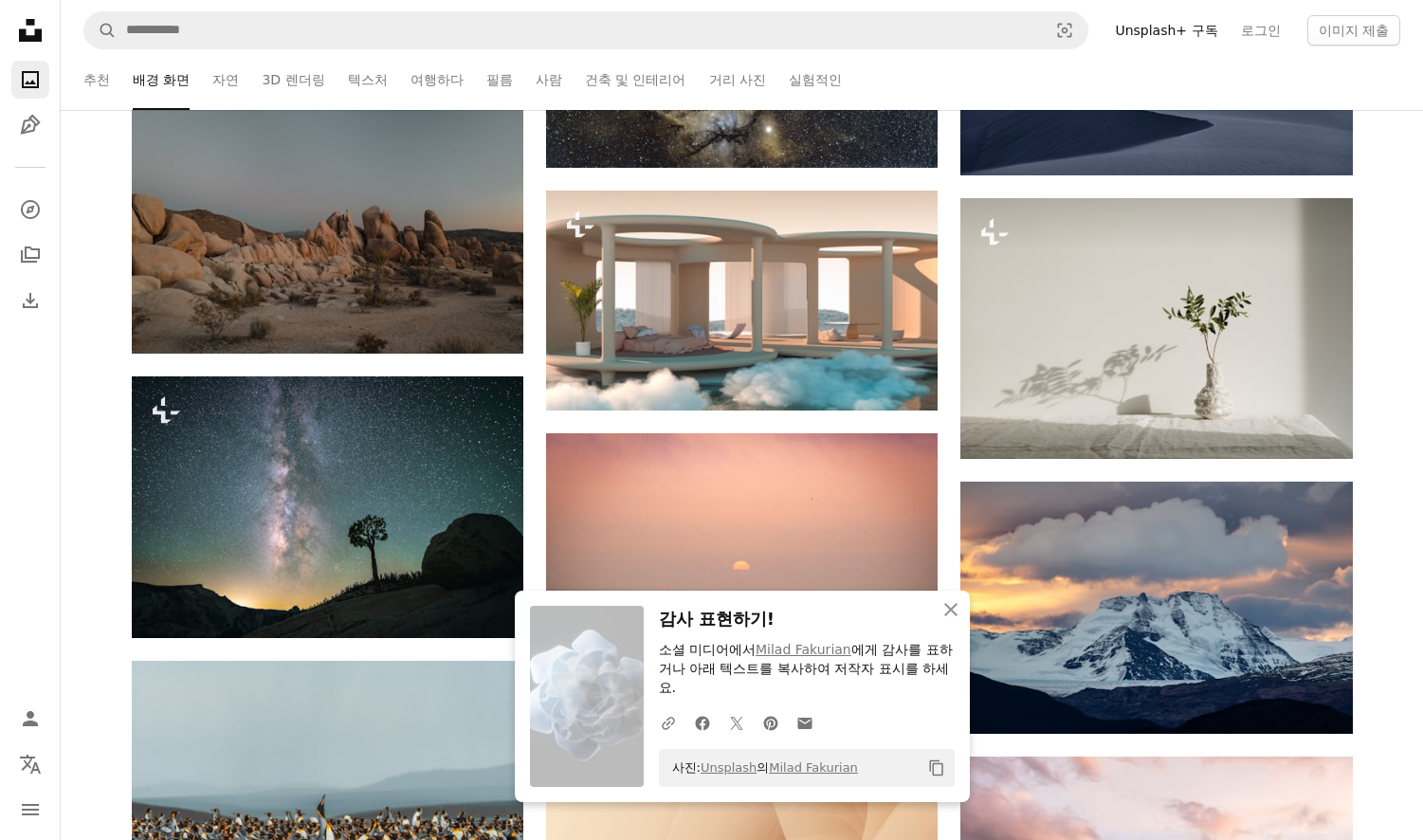
scroll to position [50055, 0]
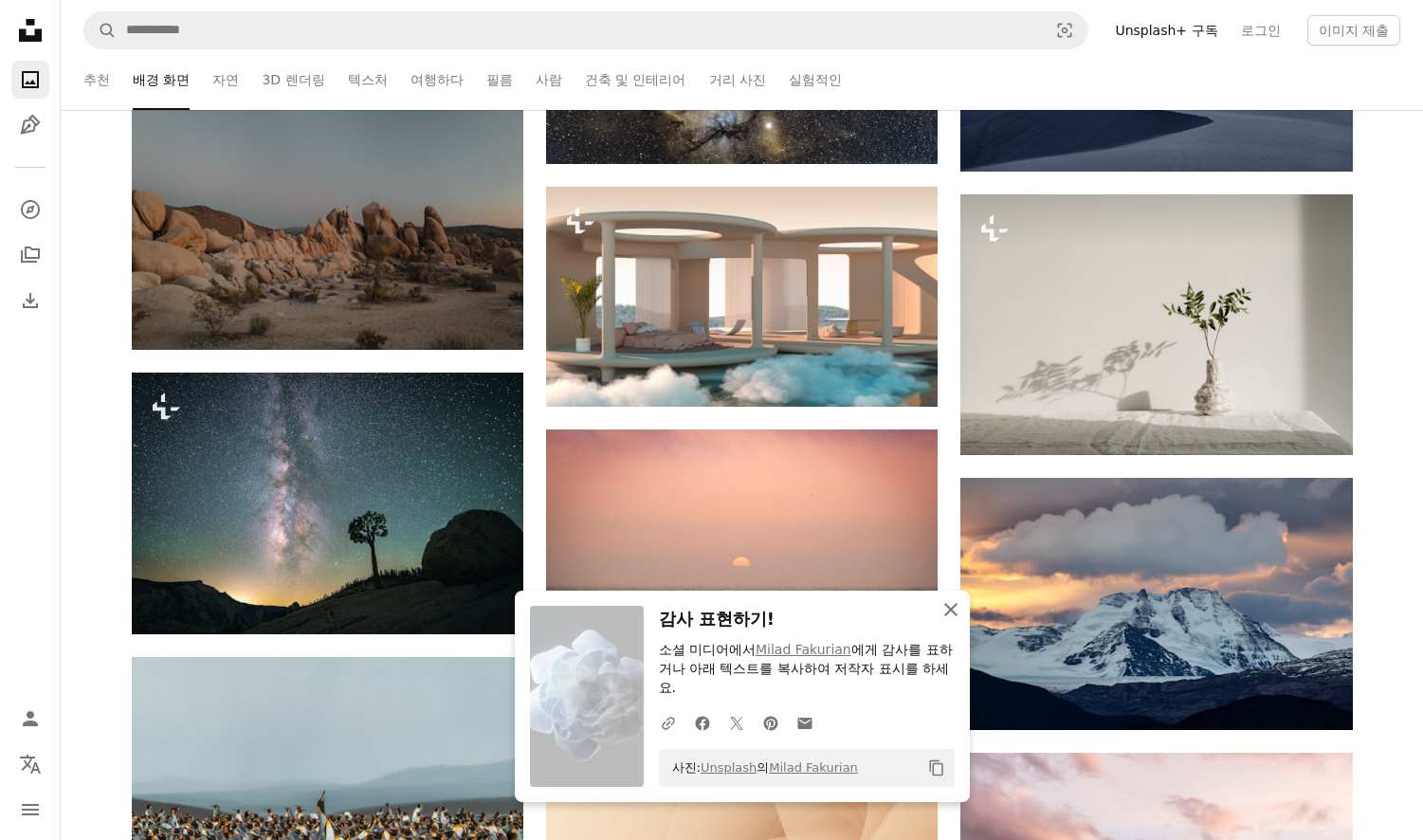
click at [953, 606] on icon "button" at bounding box center [950, 609] width 13 height 13
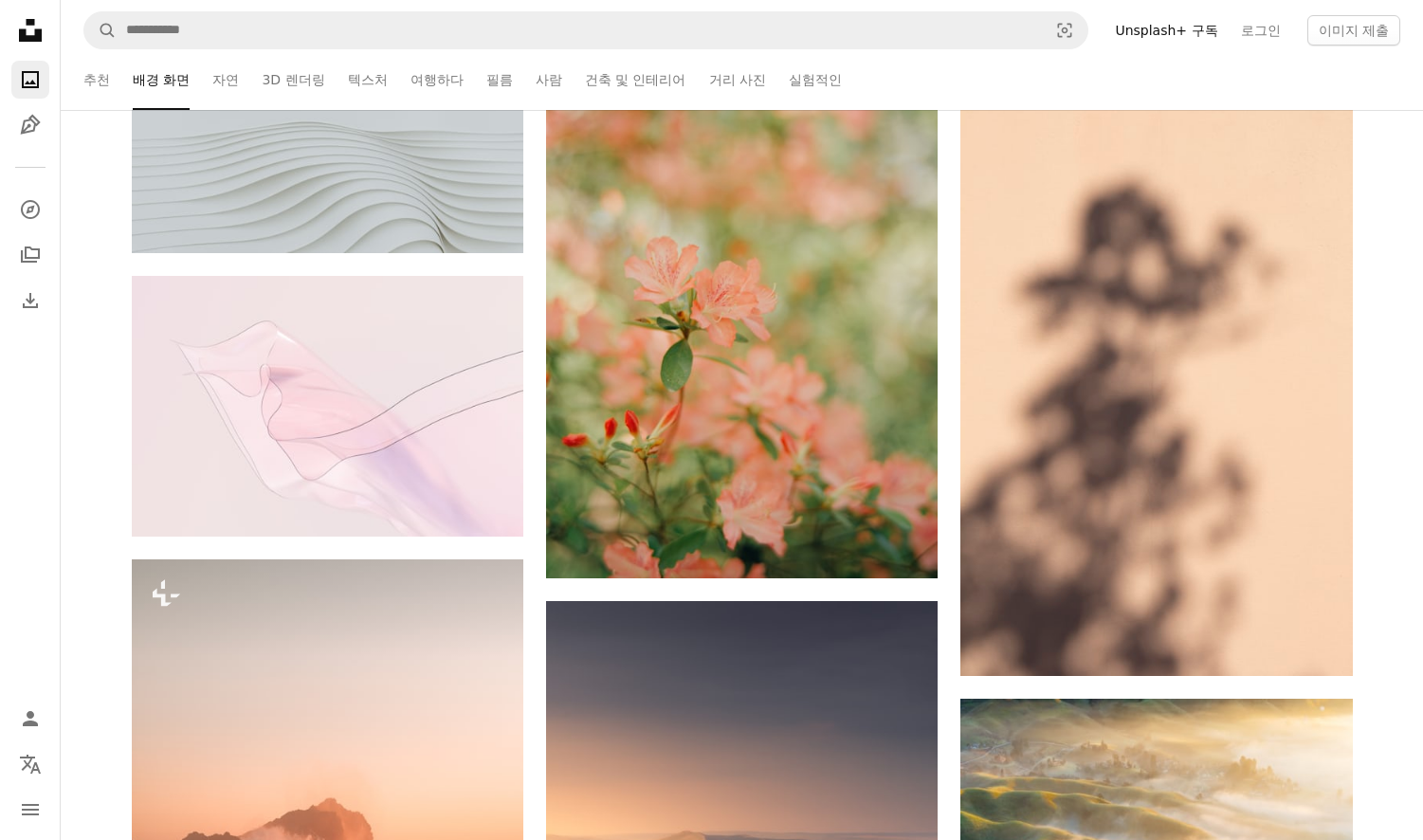
scroll to position [50813, 0]
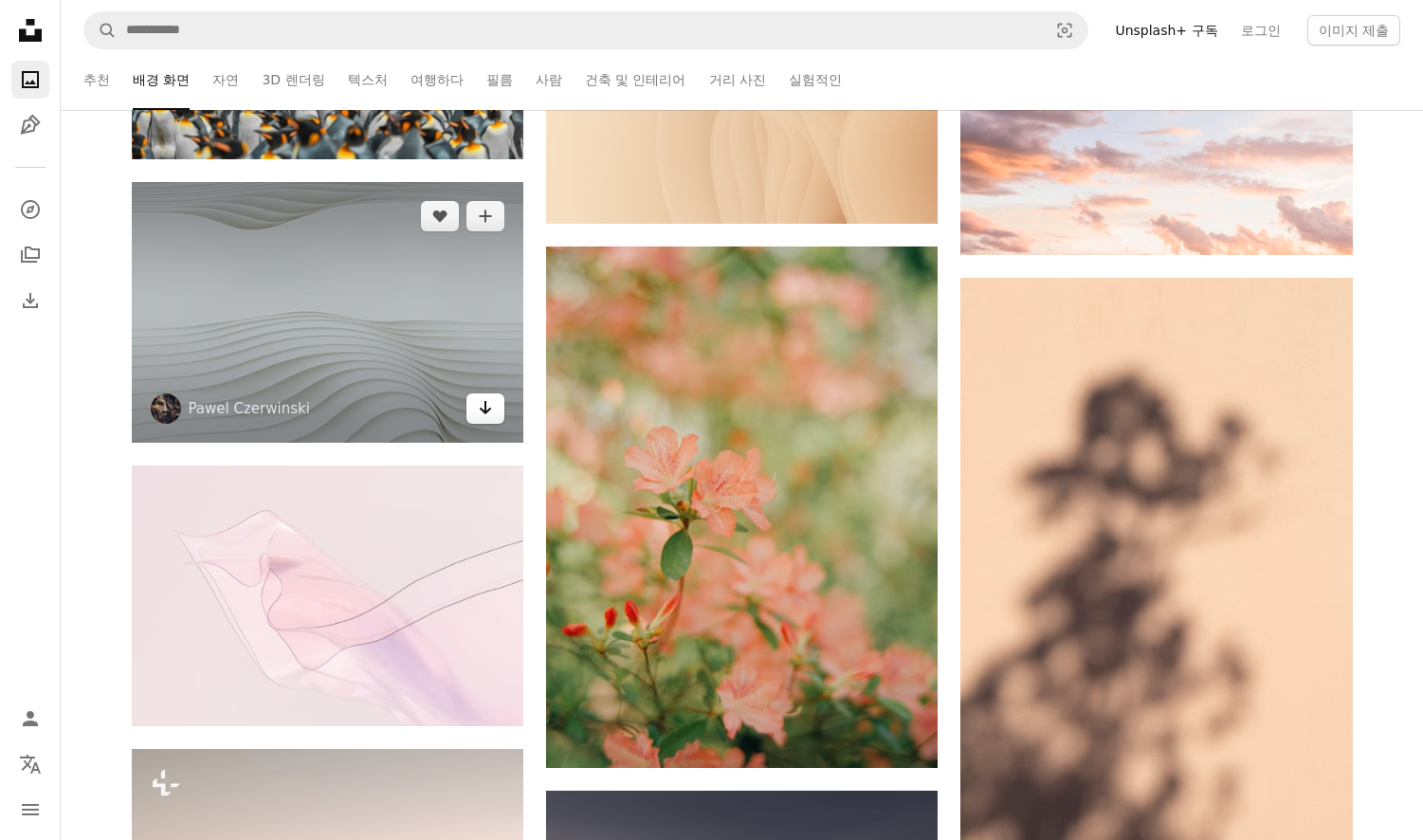
click at [488, 403] on icon "Arrow pointing down" at bounding box center [485, 408] width 15 height 23
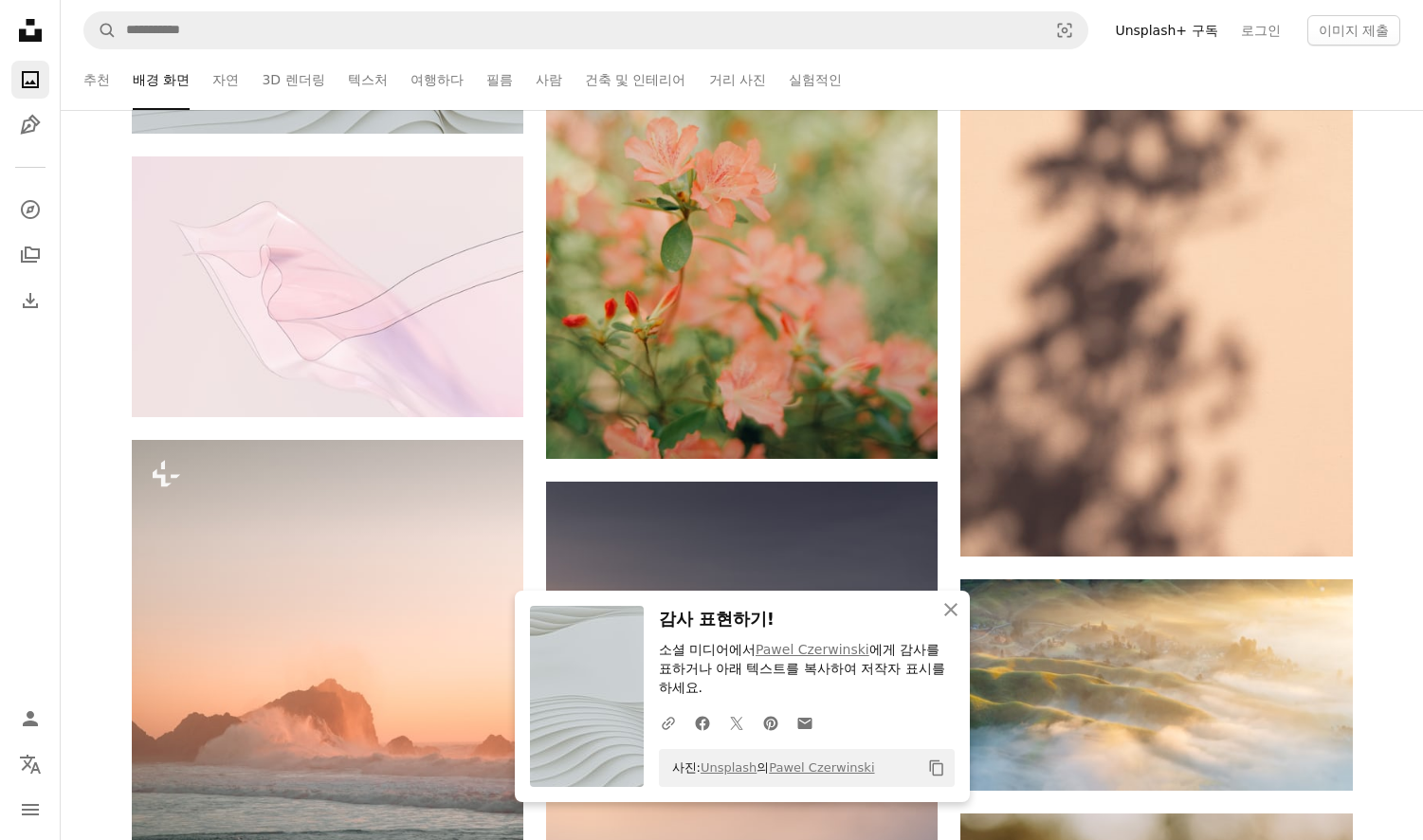
scroll to position [51192, 0]
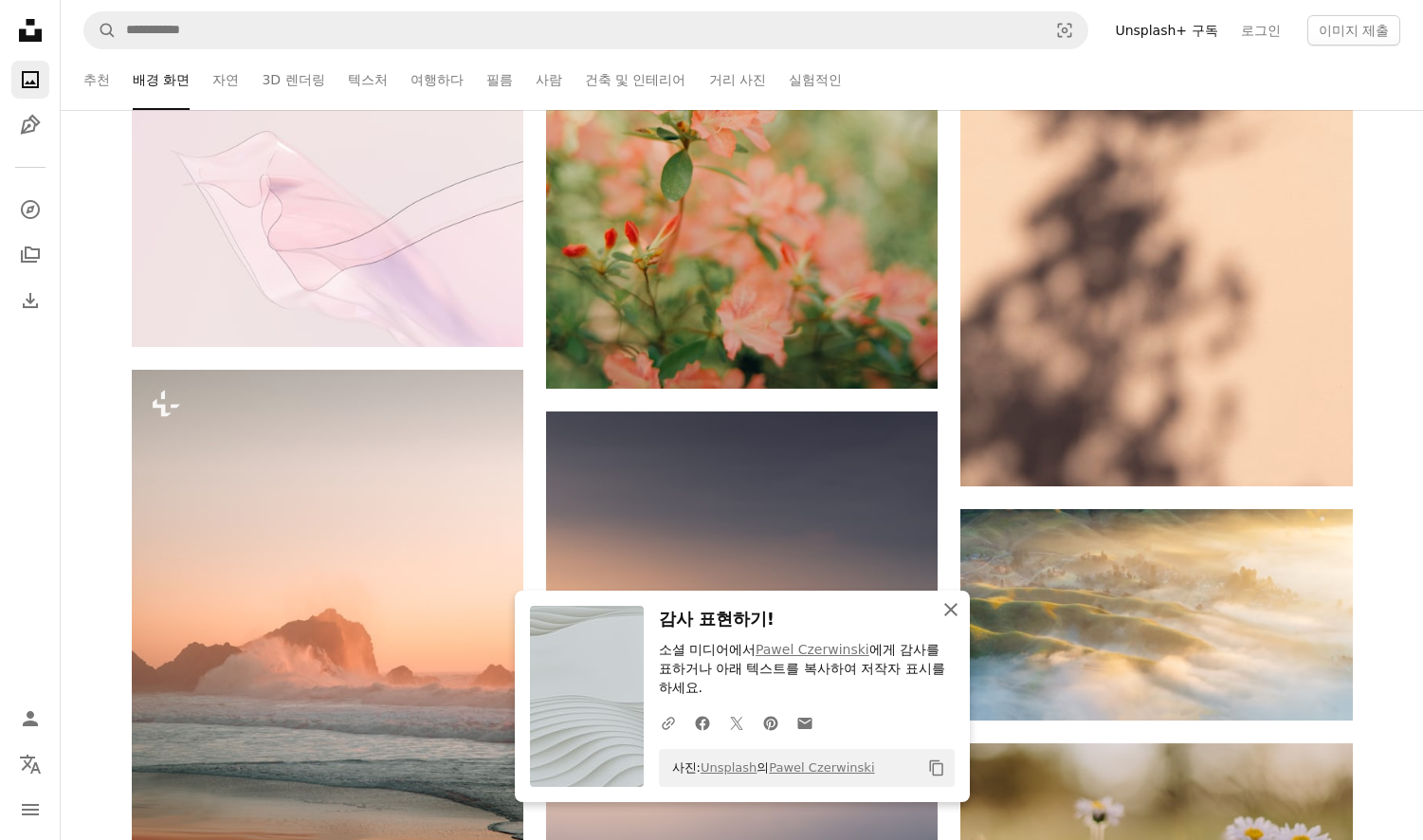
click at [950, 611] on icon "button" at bounding box center [950, 609] width 13 height 13
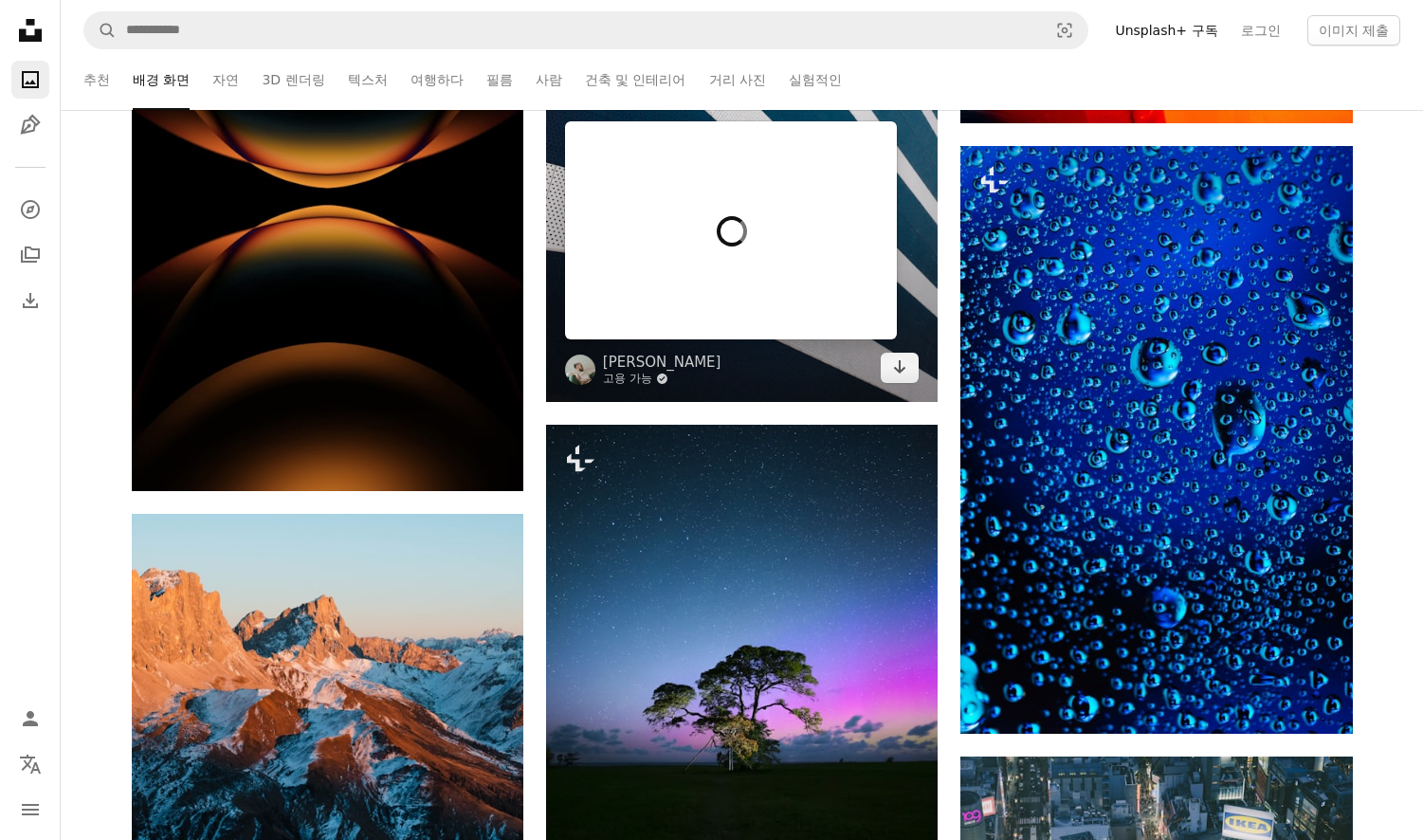
scroll to position [52519, 0]
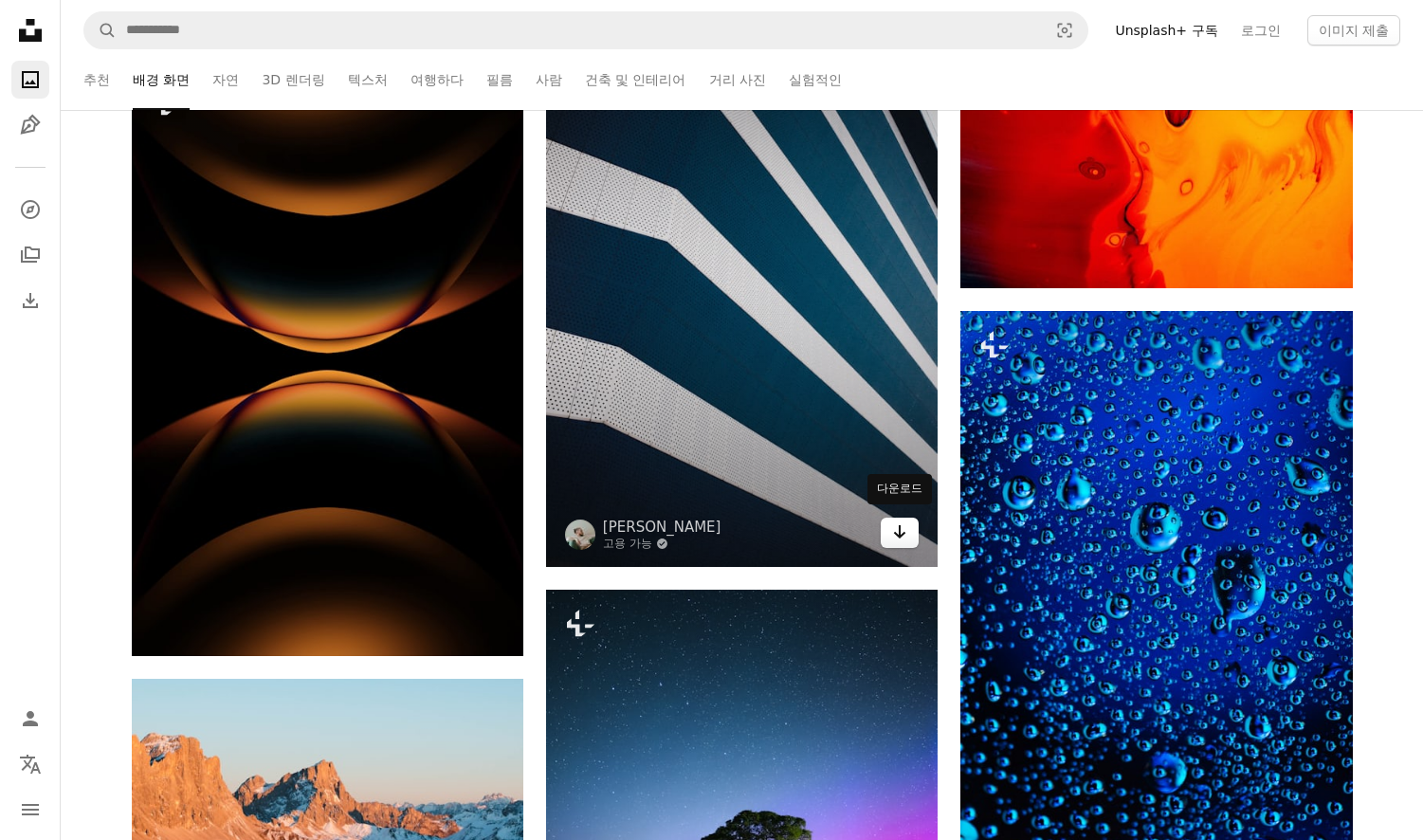
click at [905, 521] on icon "Arrow pointing down" at bounding box center [899, 532] width 15 height 23
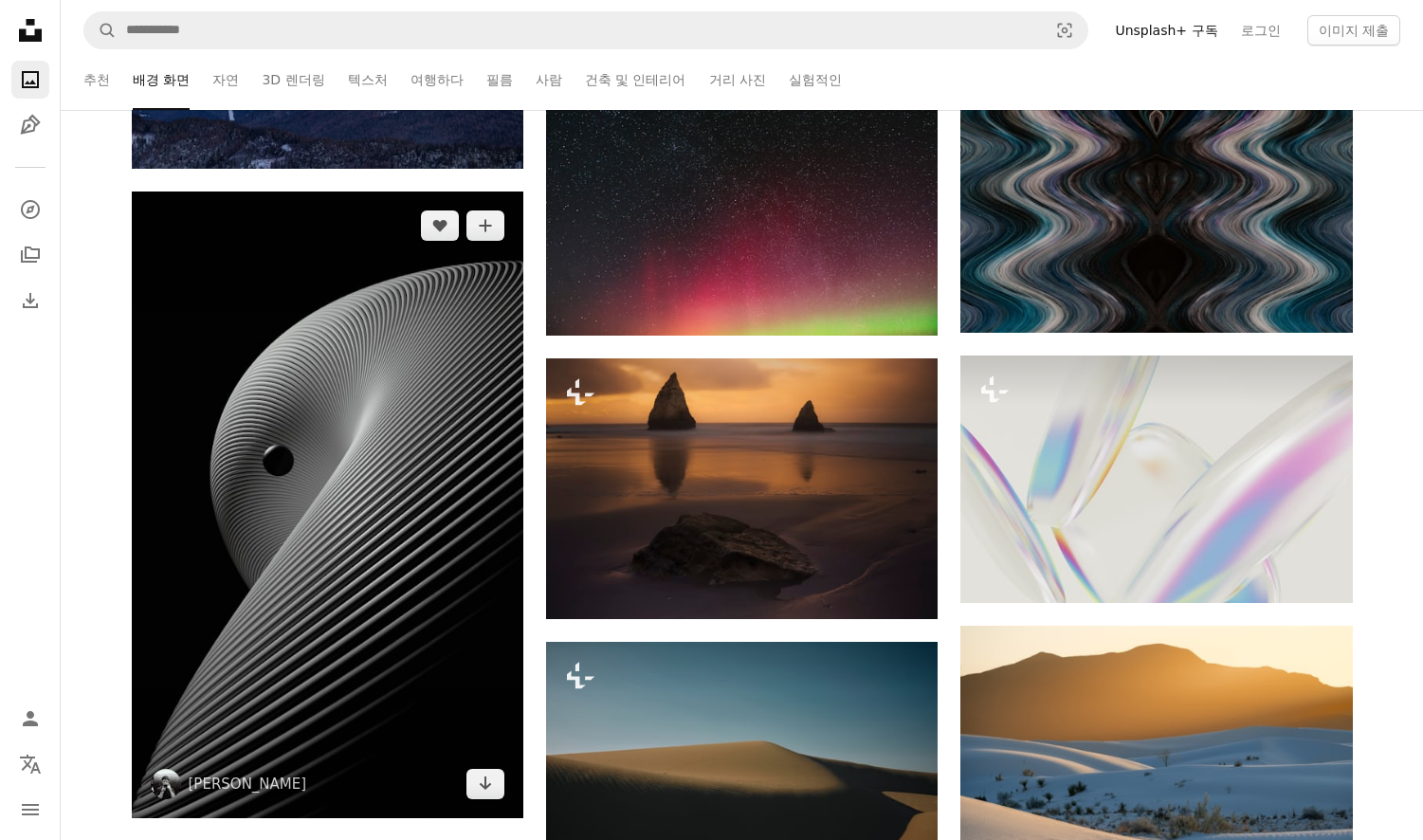
scroll to position [75081, 0]
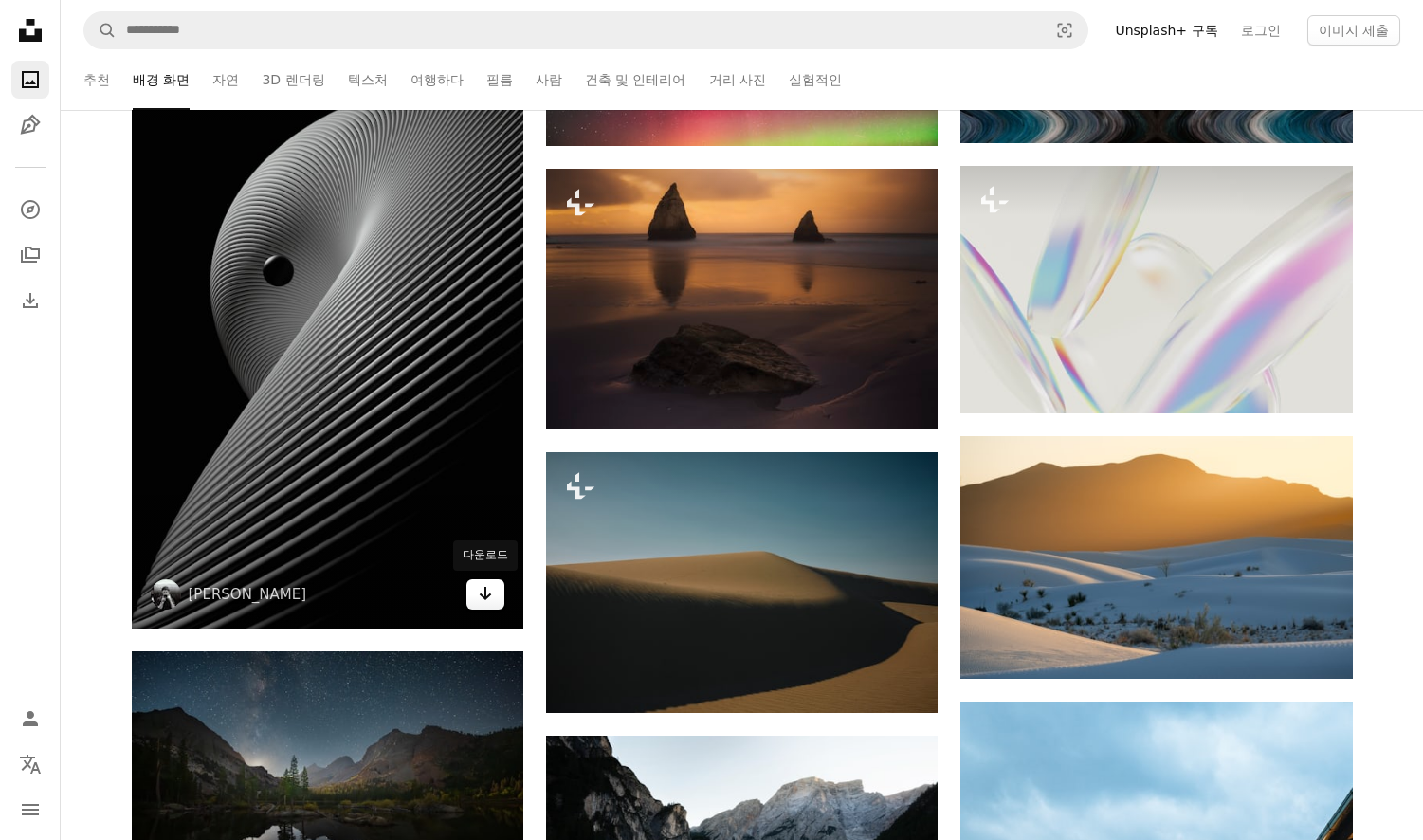
click at [484, 597] on icon "다운로드" at bounding box center [486, 593] width 12 height 13
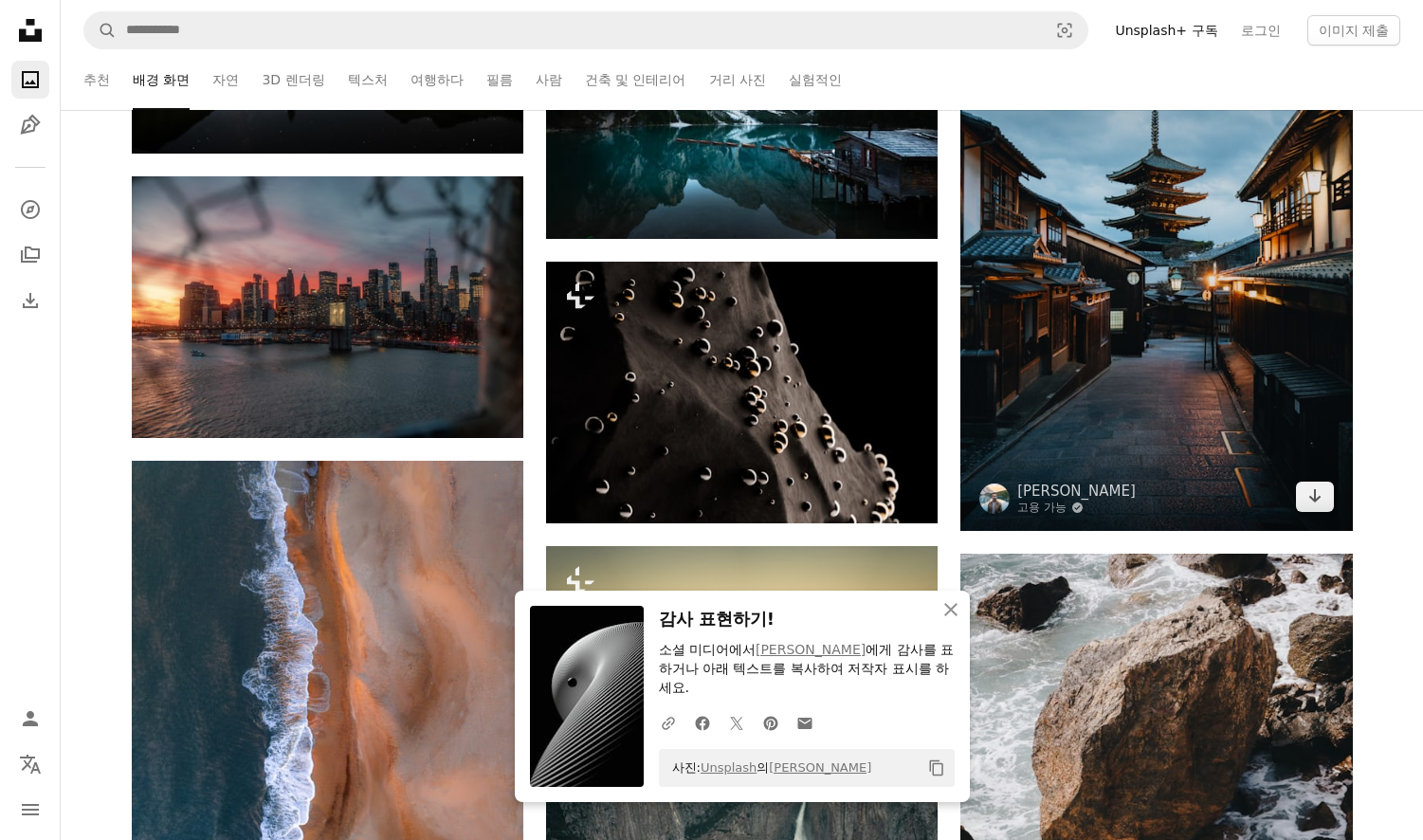
scroll to position [75984, 0]
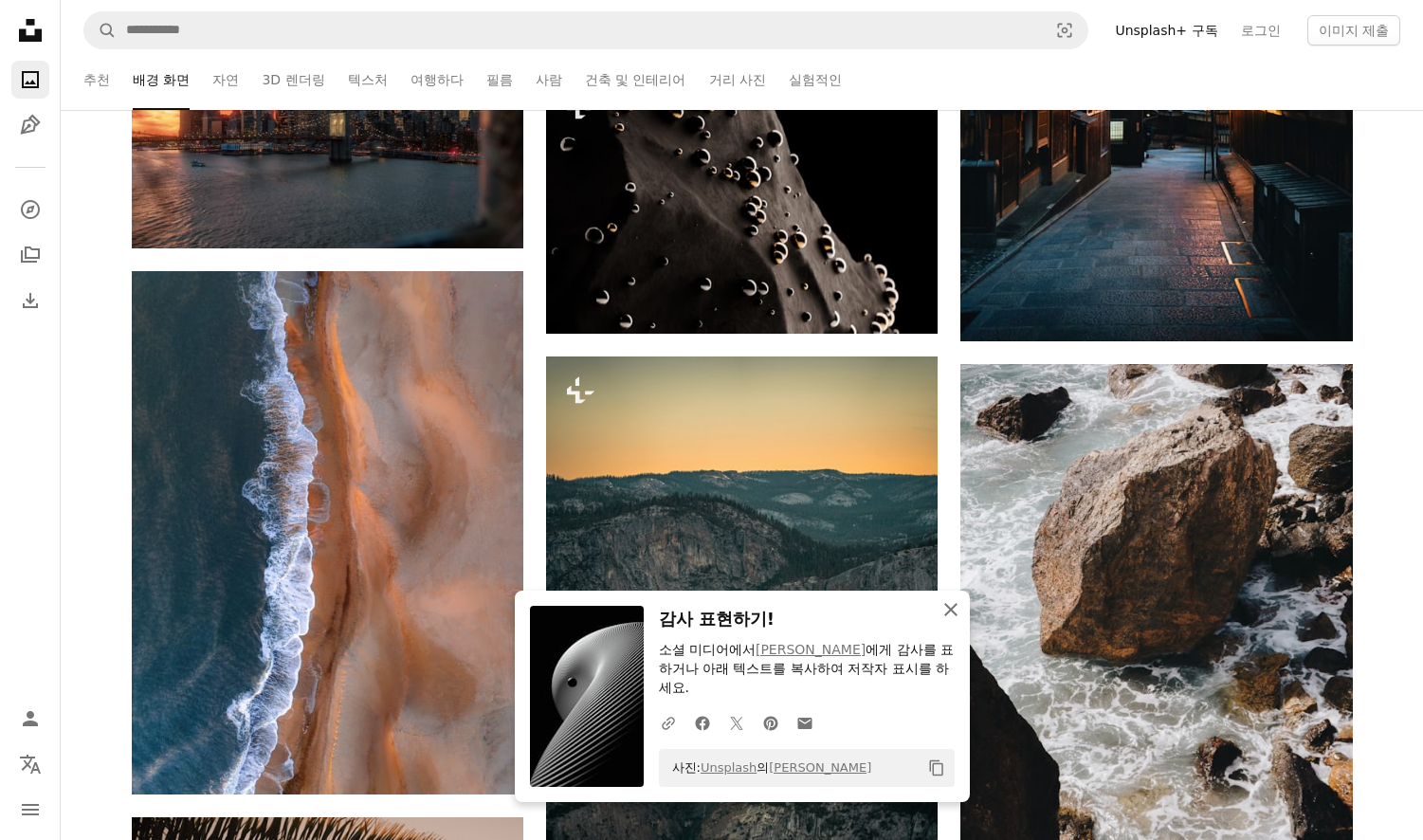
click at [955, 621] on icon "An X shape" at bounding box center [950, 609] width 23 height 23
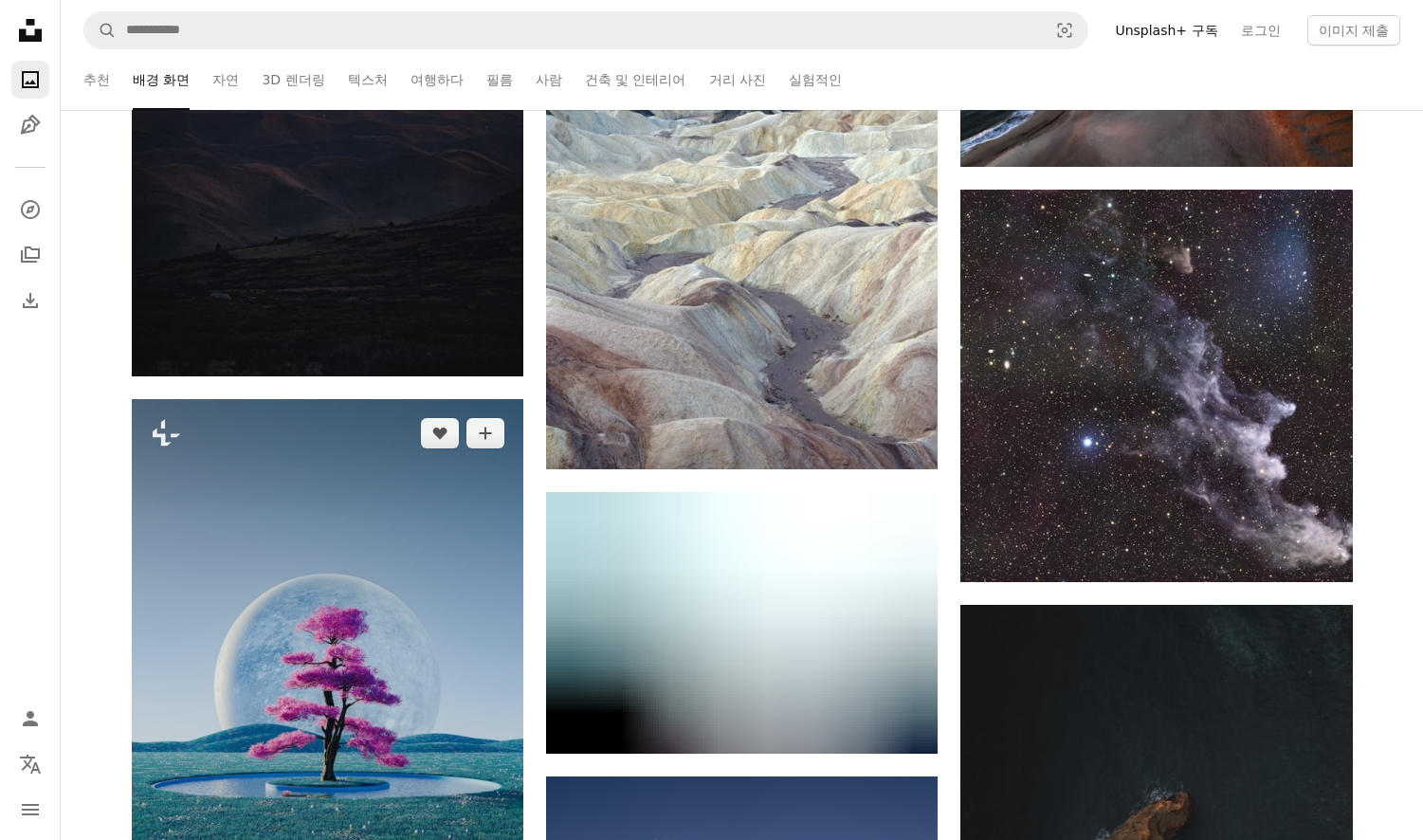
scroll to position [93284, 0]
